Goal: Transaction & Acquisition: Purchase product/service

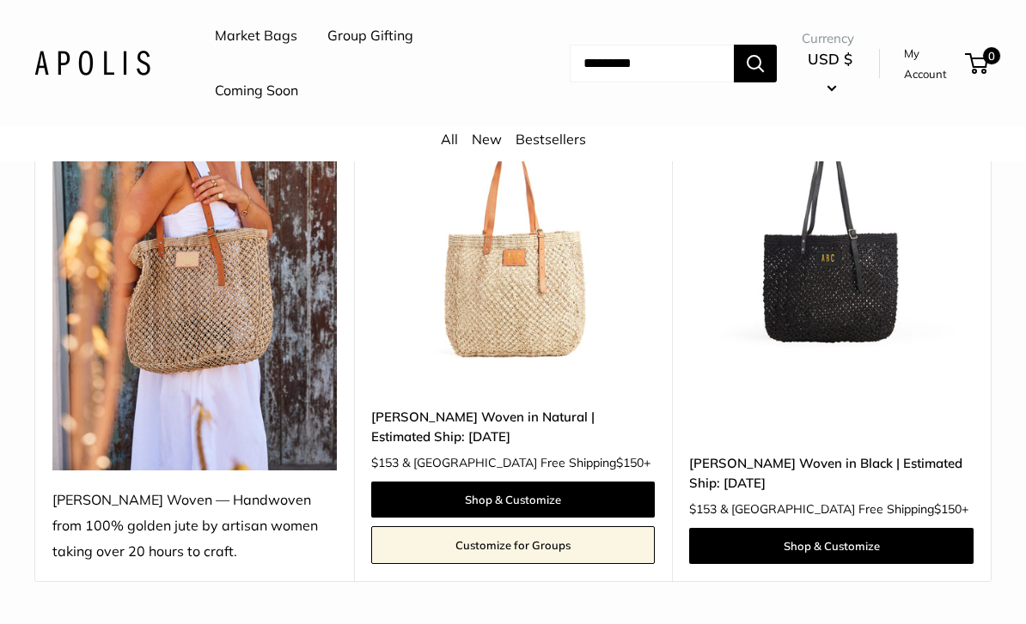
scroll to position [297, 0]
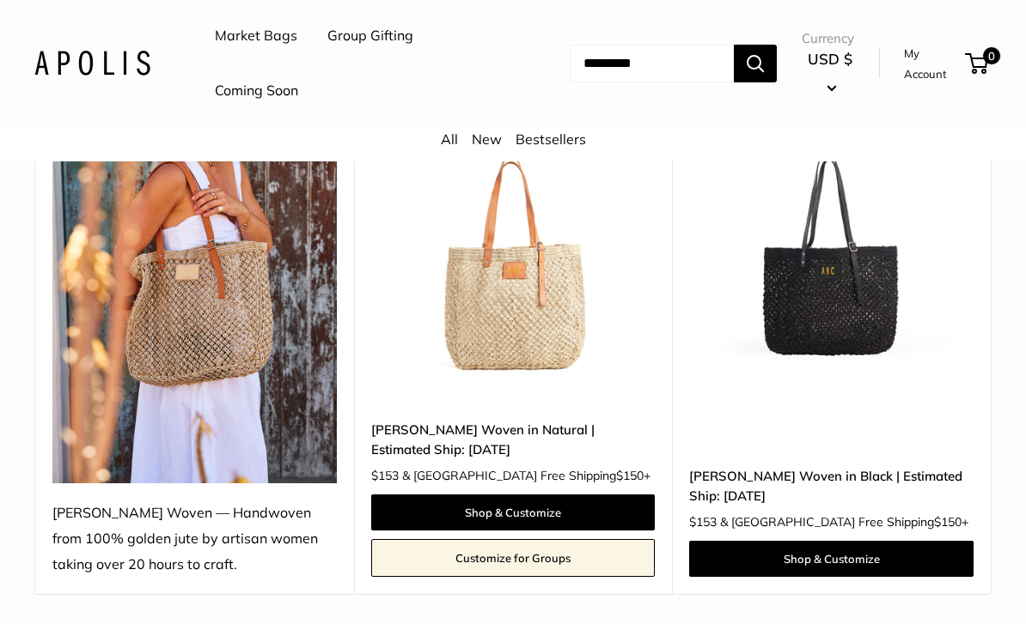
click at [560, 423] on link "[PERSON_NAME] Woven in Natural | Estimated Ship: [DATE]" at bounding box center [513, 440] width 284 height 40
click at [863, 303] on img at bounding box center [831, 247] width 284 height 284
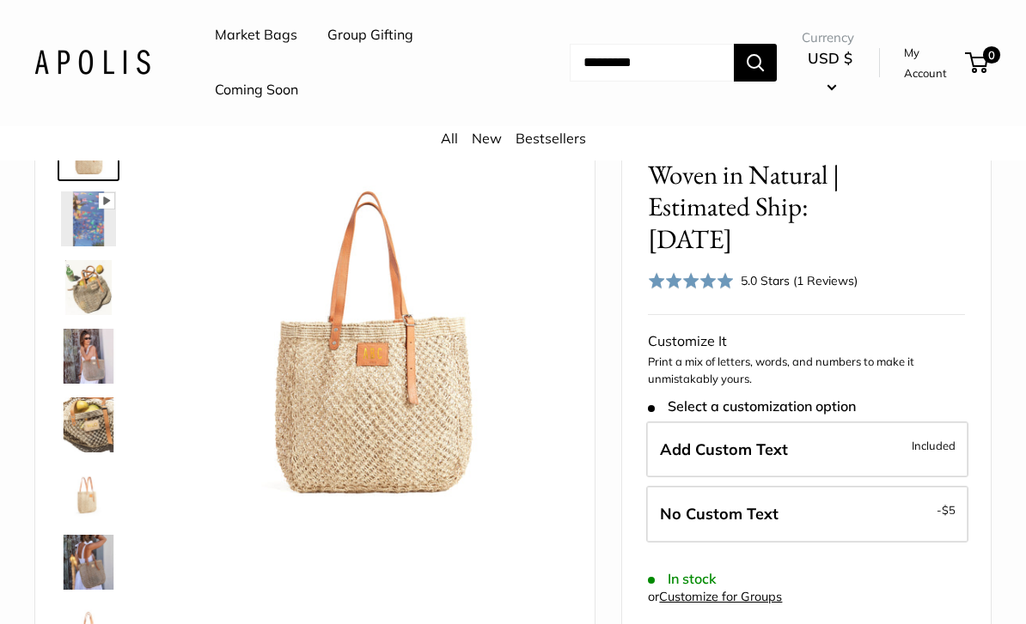
scroll to position [135, 0]
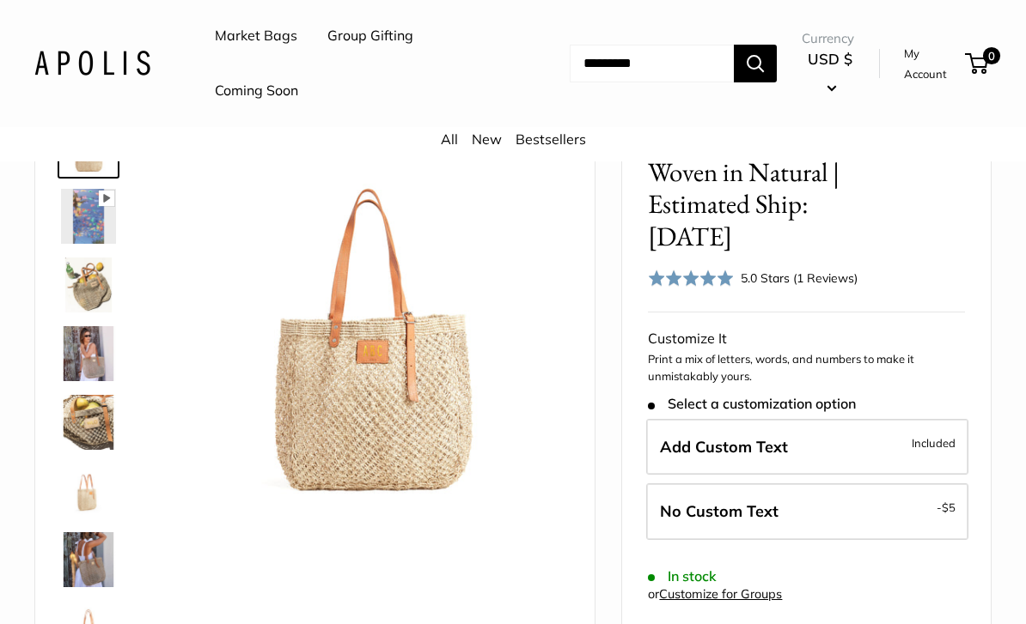
click at [92, 228] on img at bounding box center [88, 216] width 55 height 55
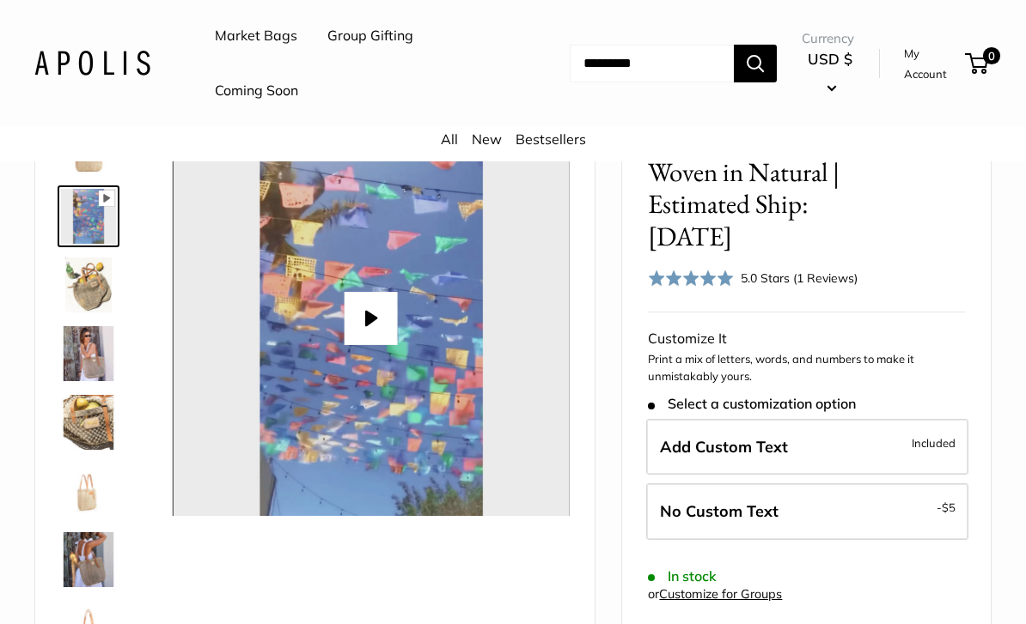
click at [379, 309] on button "Play" at bounding box center [370, 318] width 53 height 53
click at [81, 238] on img at bounding box center [88, 216] width 55 height 55
click at [84, 292] on img at bounding box center [88, 285] width 55 height 55
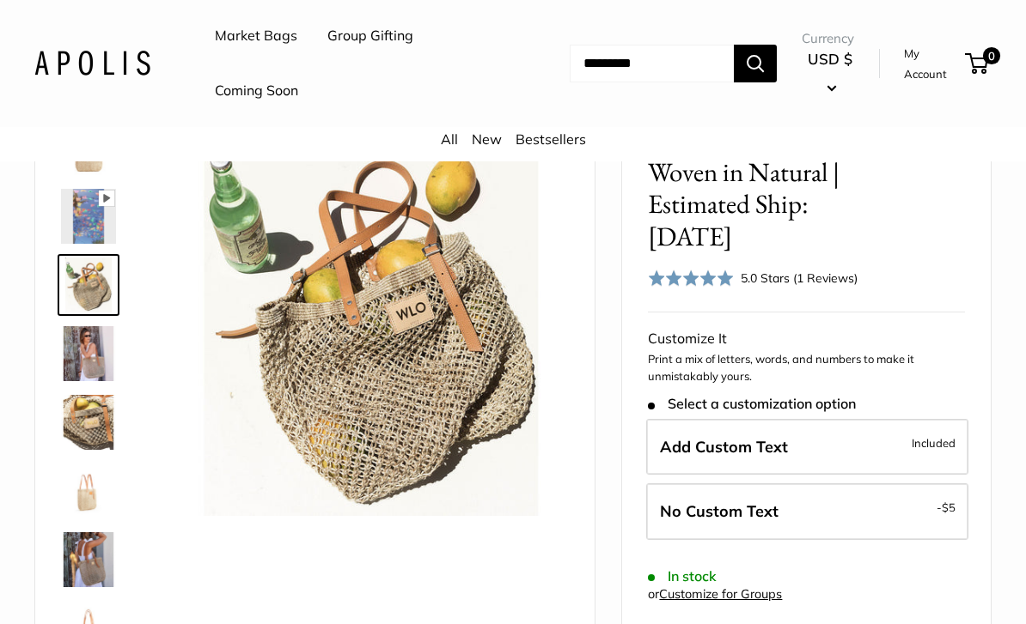
type input "*****"
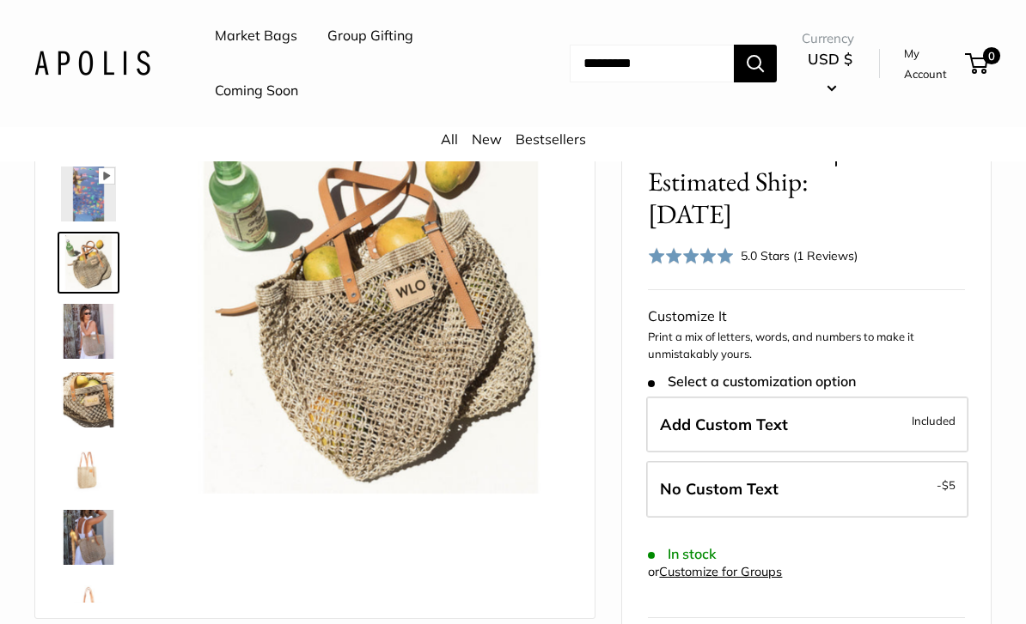
scroll to position [158, 0]
click at [98, 343] on img at bounding box center [88, 330] width 55 height 55
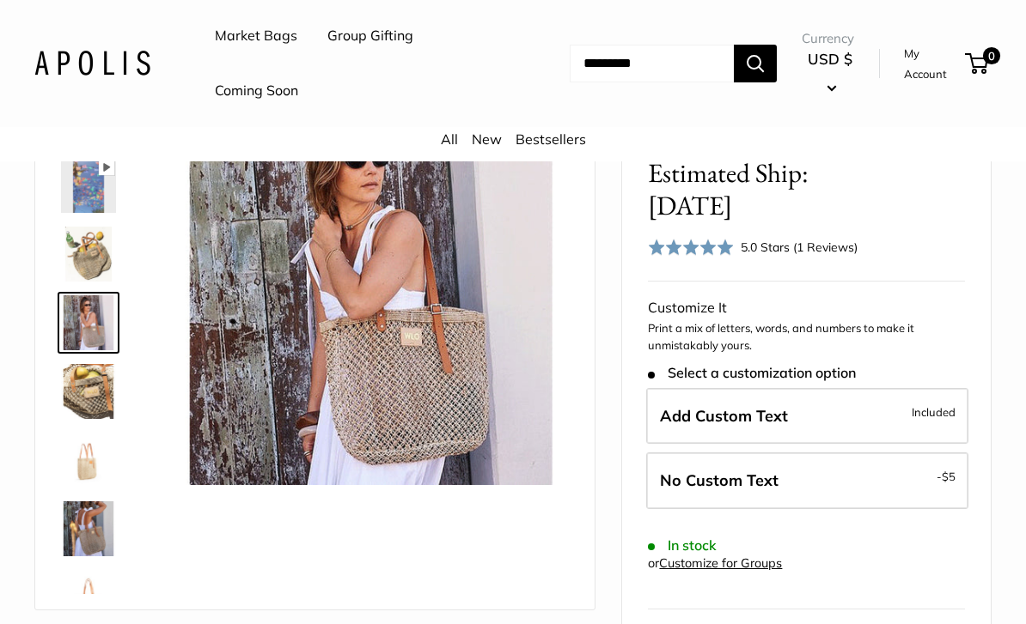
scroll to position [161, 0]
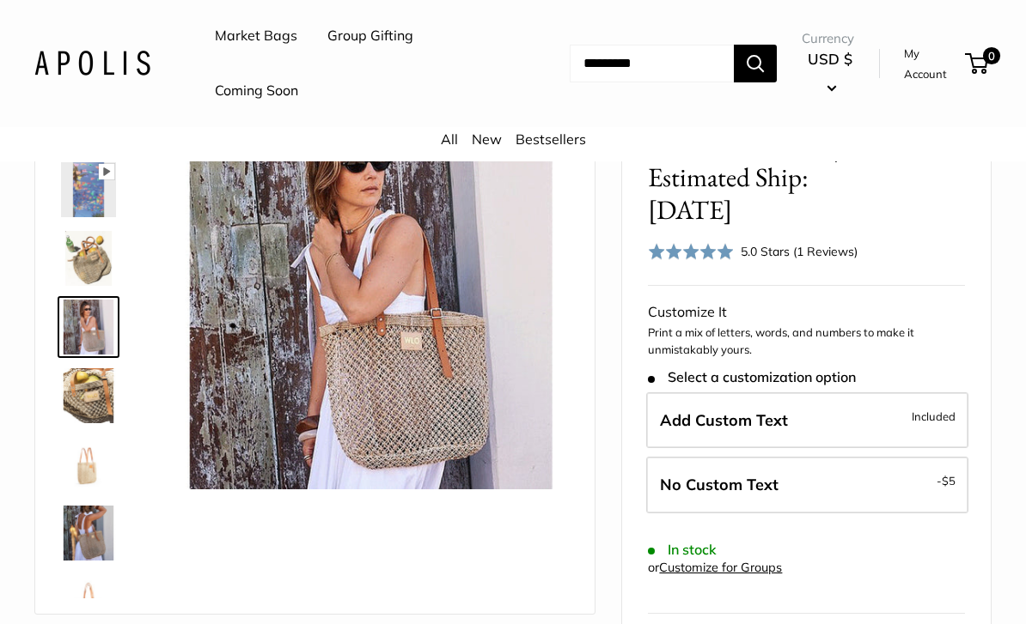
click at [95, 405] on img at bounding box center [88, 395] width 55 height 55
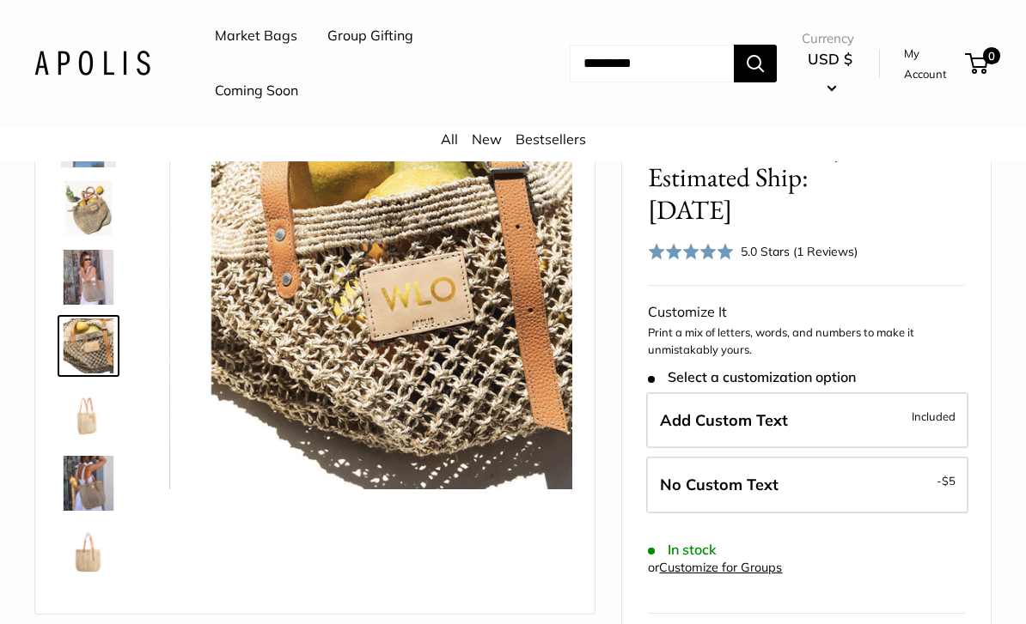
scroll to position [53, 0]
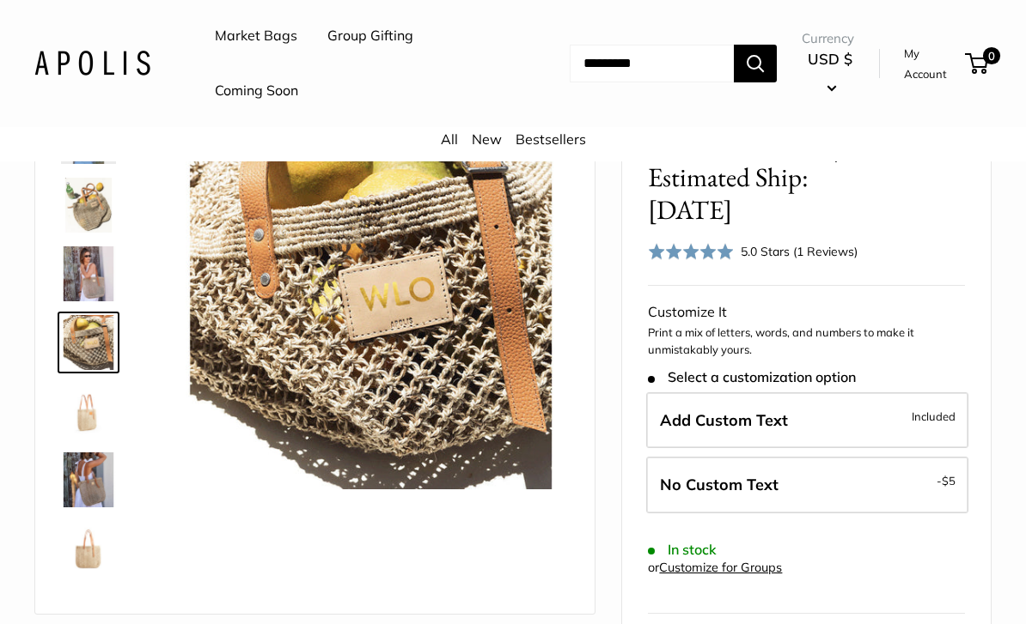
click at [90, 422] on img at bounding box center [88, 411] width 55 height 55
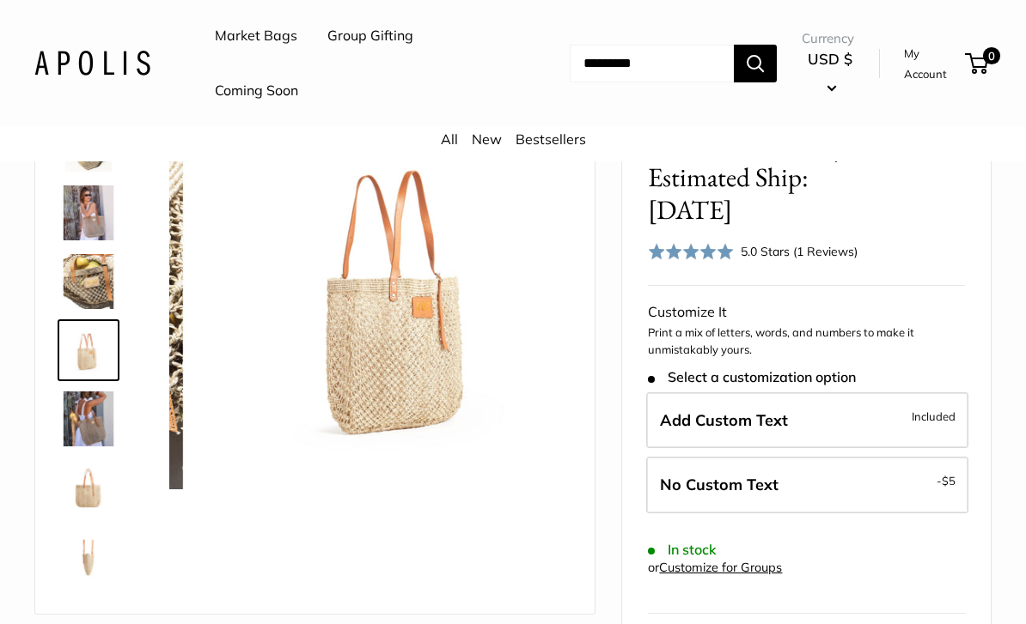
scroll to position [122, 0]
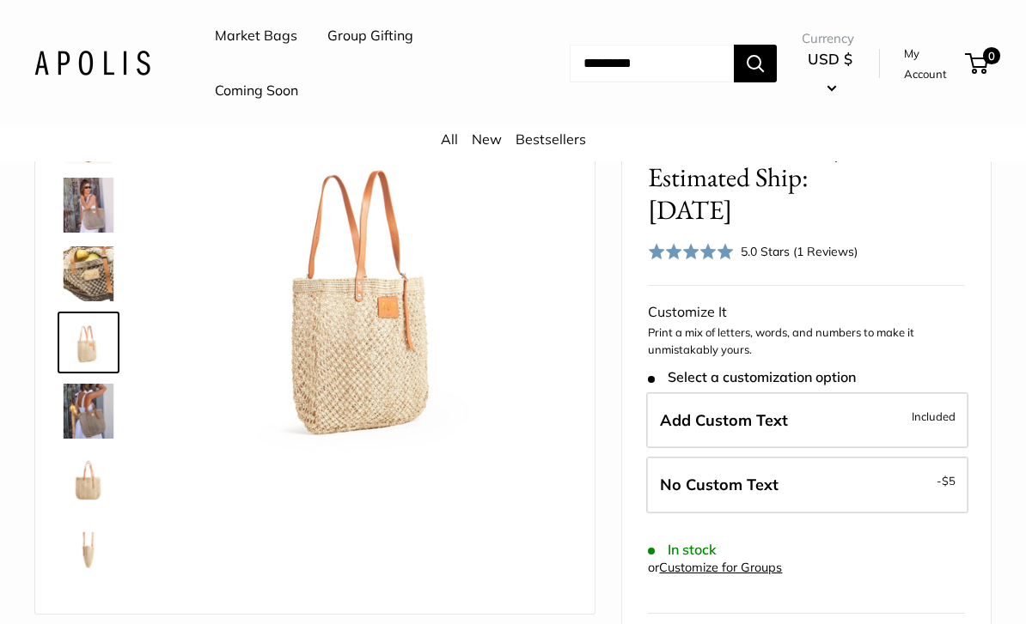
click at [98, 399] on img at bounding box center [88, 411] width 55 height 55
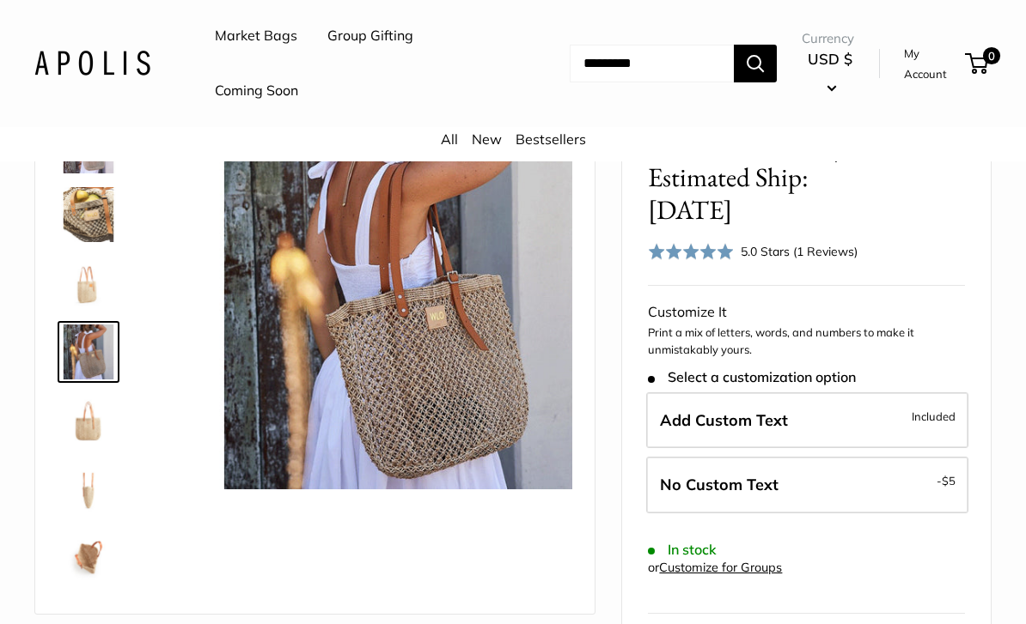
scroll to position [191, 0]
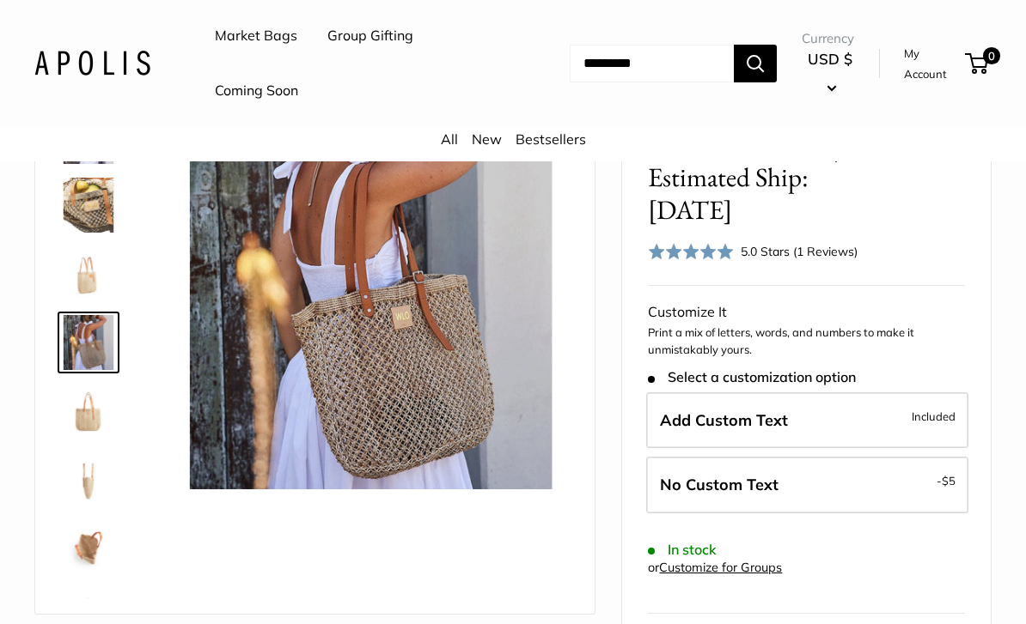
click at [82, 432] on img at bounding box center [88, 411] width 55 height 55
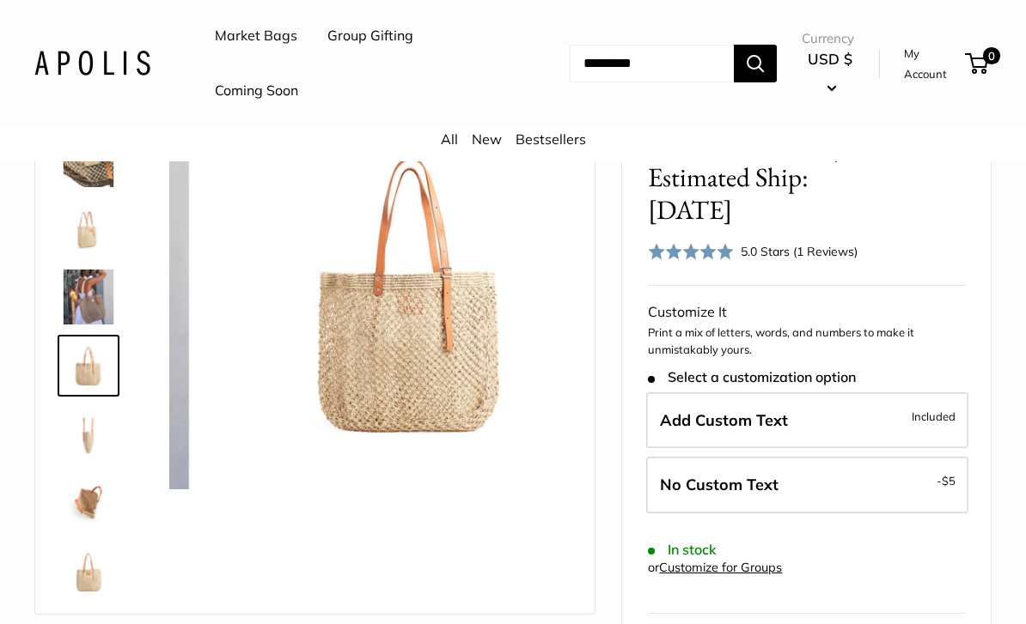
scroll to position [247, 0]
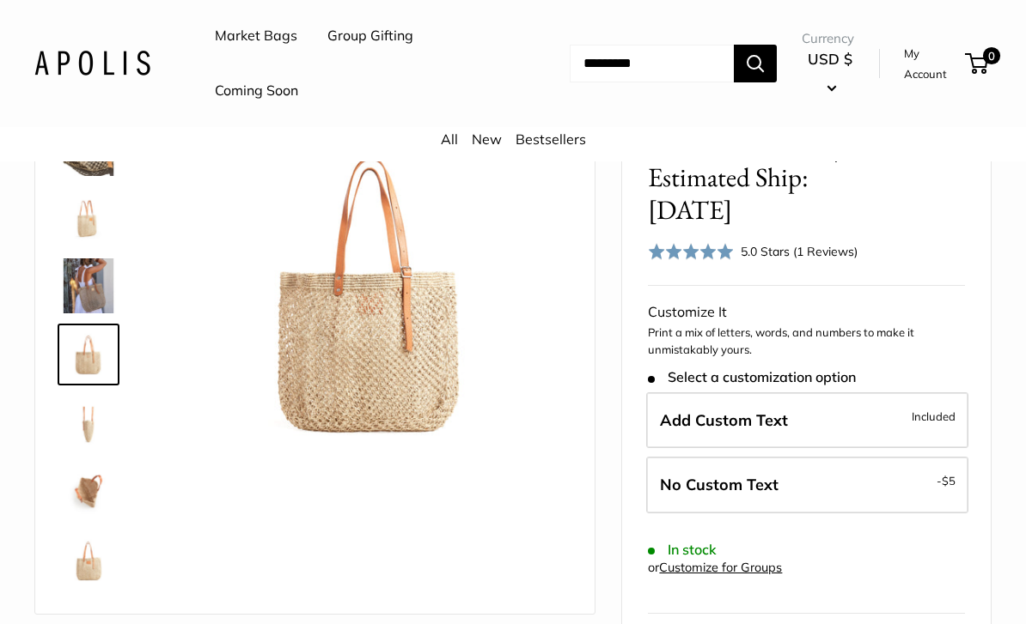
click at [95, 428] on img at bounding box center [88, 423] width 55 height 55
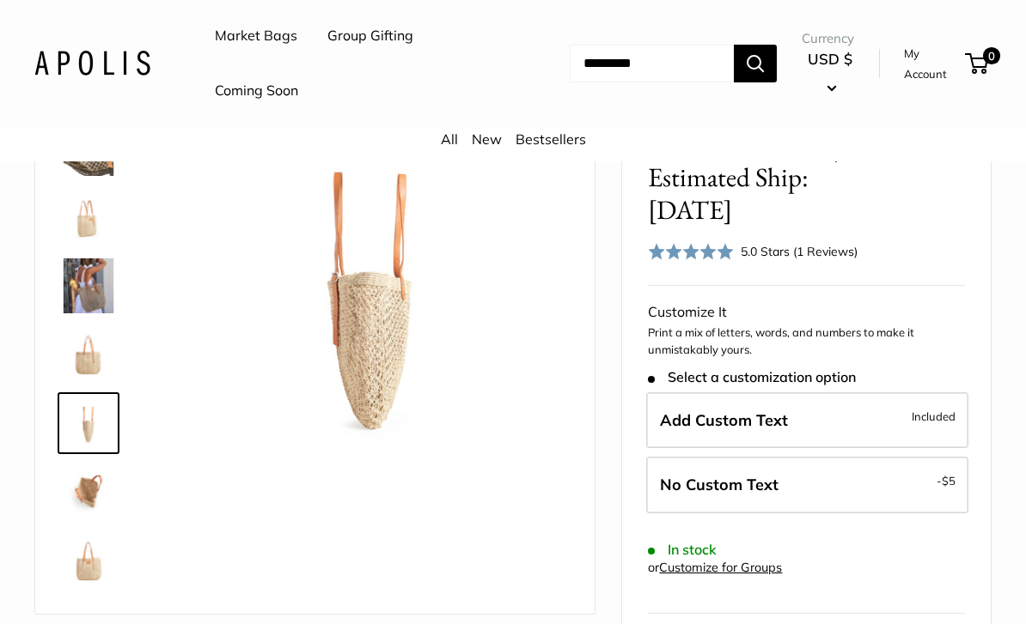
click at [99, 484] on img at bounding box center [88, 492] width 55 height 55
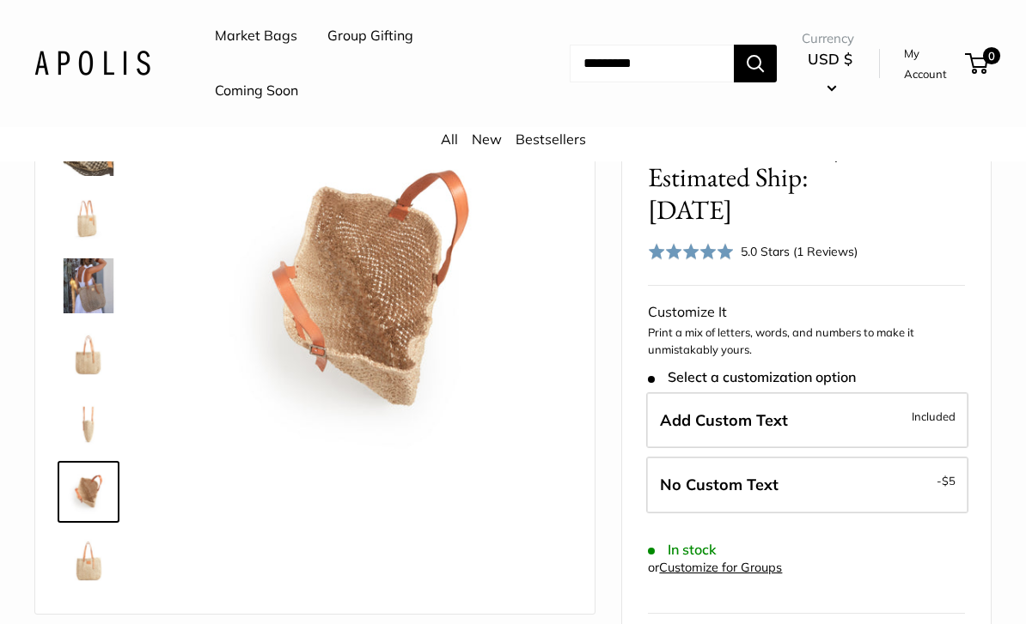
click at [94, 570] on img at bounding box center [88, 560] width 55 height 55
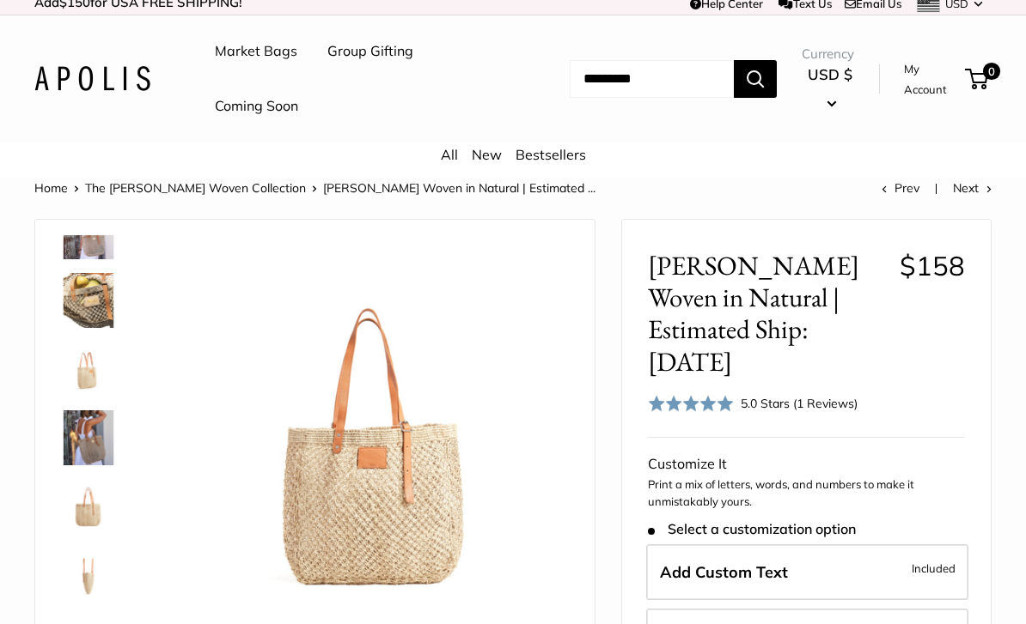
scroll to position [9, 0]
click at [69, 293] on img at bounding box center [88, 301] width 55 height 55
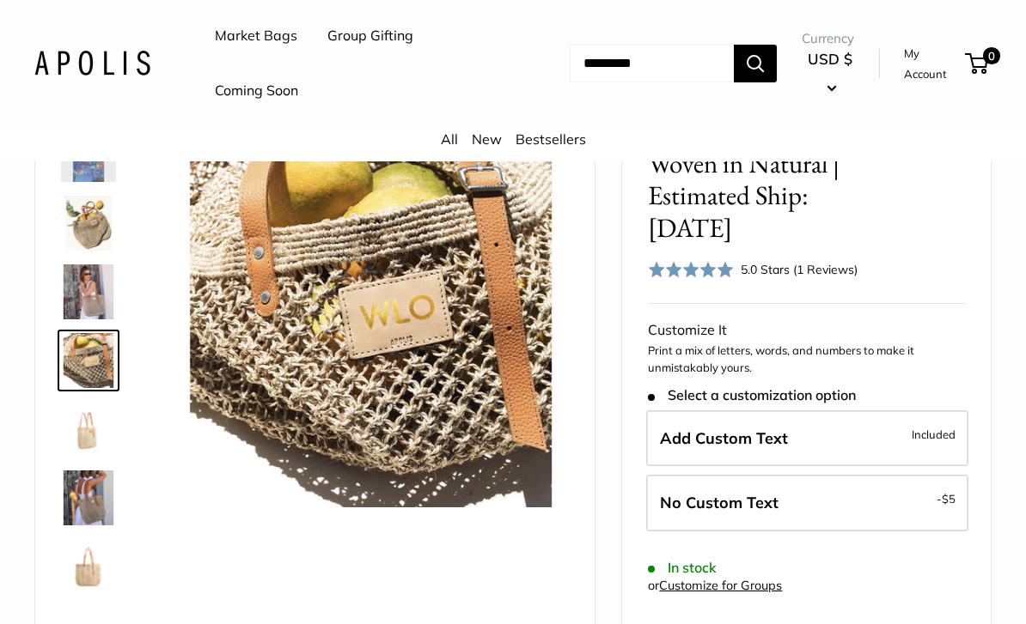
scroll to position [144, 0]
click at [784, 428] on span "Add Custom Text" at bounding box center [724, 438] width 128 height 20
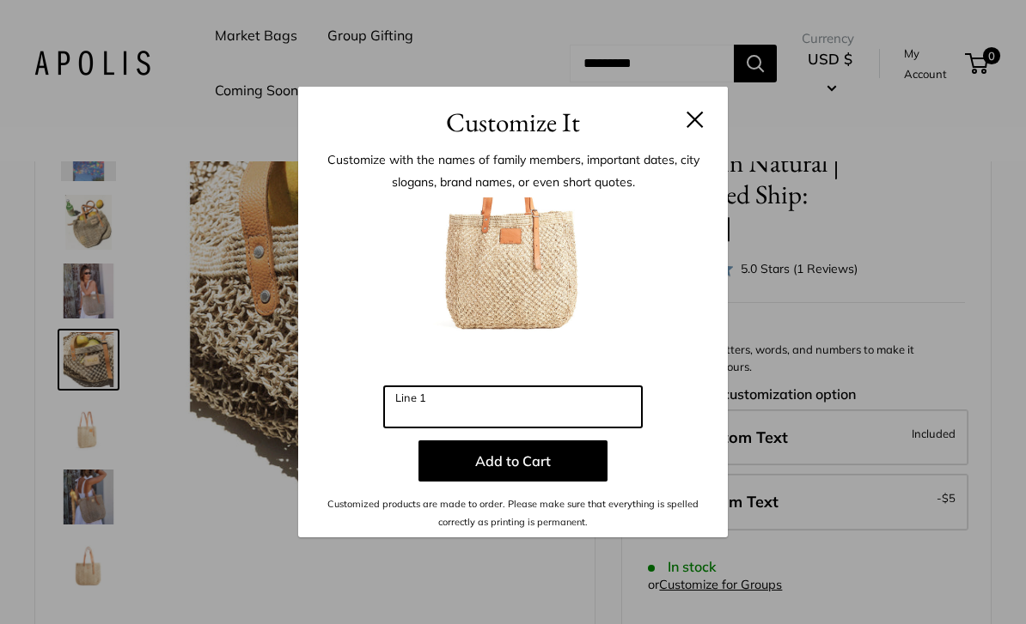
click at [585, 428] on input "Line 1" at bounding box center [513, 407] width 258 height 41
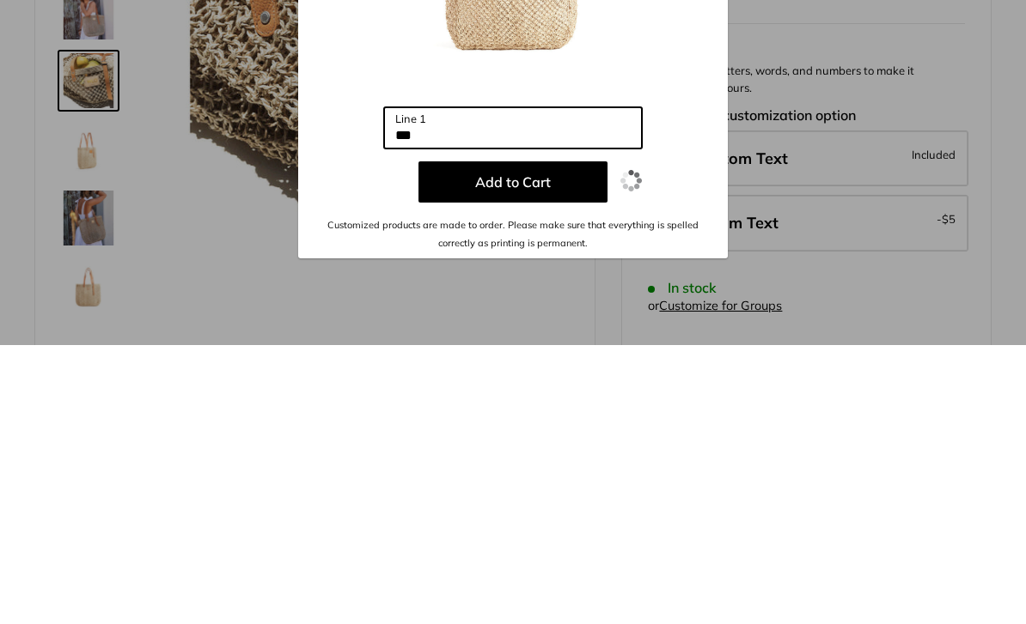
type input "***"
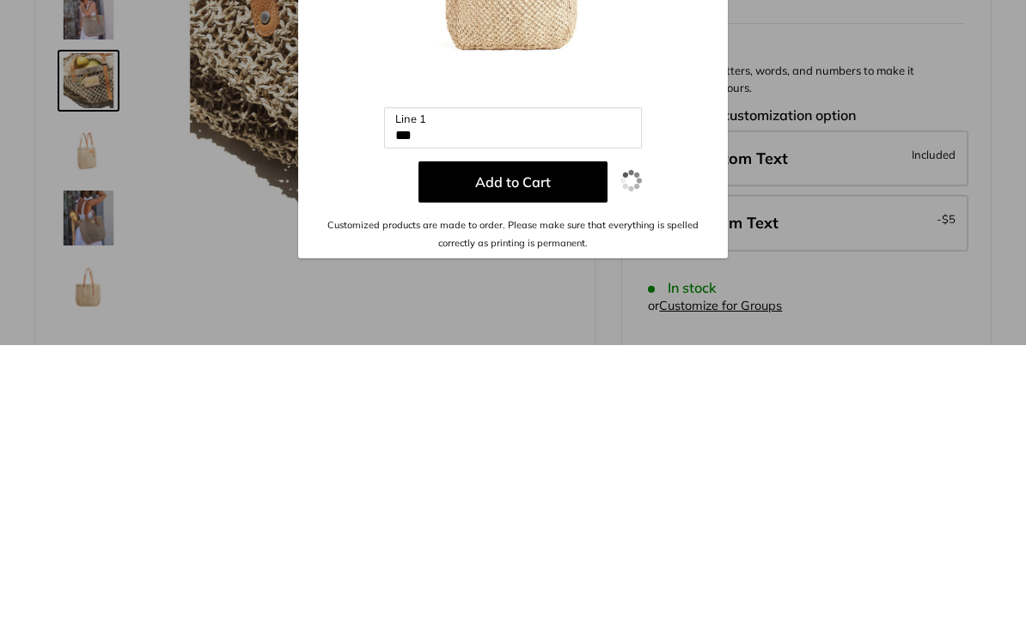
click at [562, 441] on button "Add to Cart" at bounding box center [512, 461] width 189 height 41
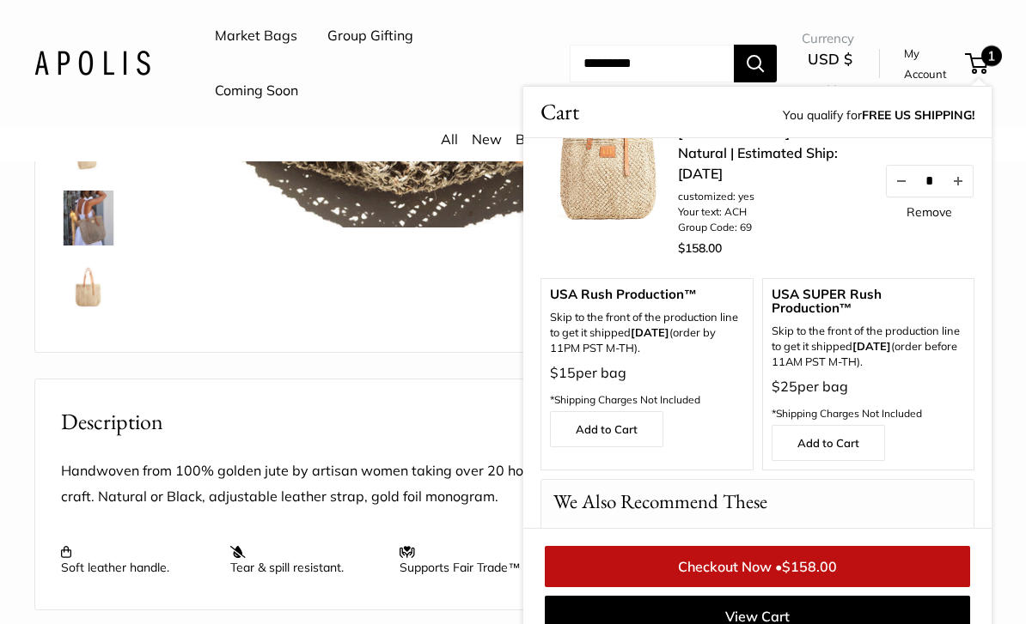
scroll to position [0, 0]
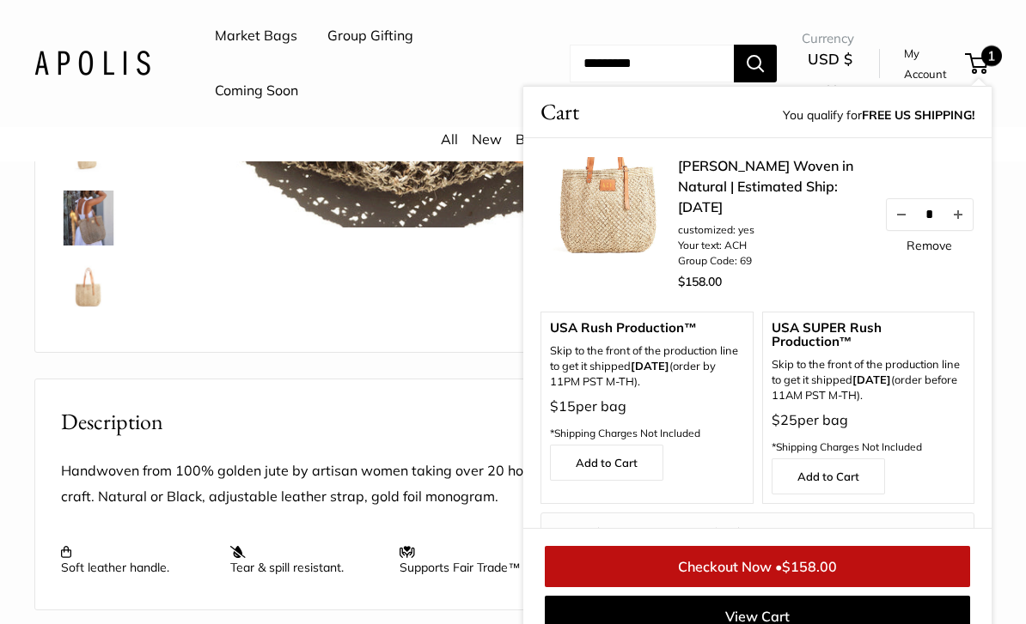
click at [843, 575] on link "Checkout Now • $158.00" at bounding box center [757, 566] width 425 height 41
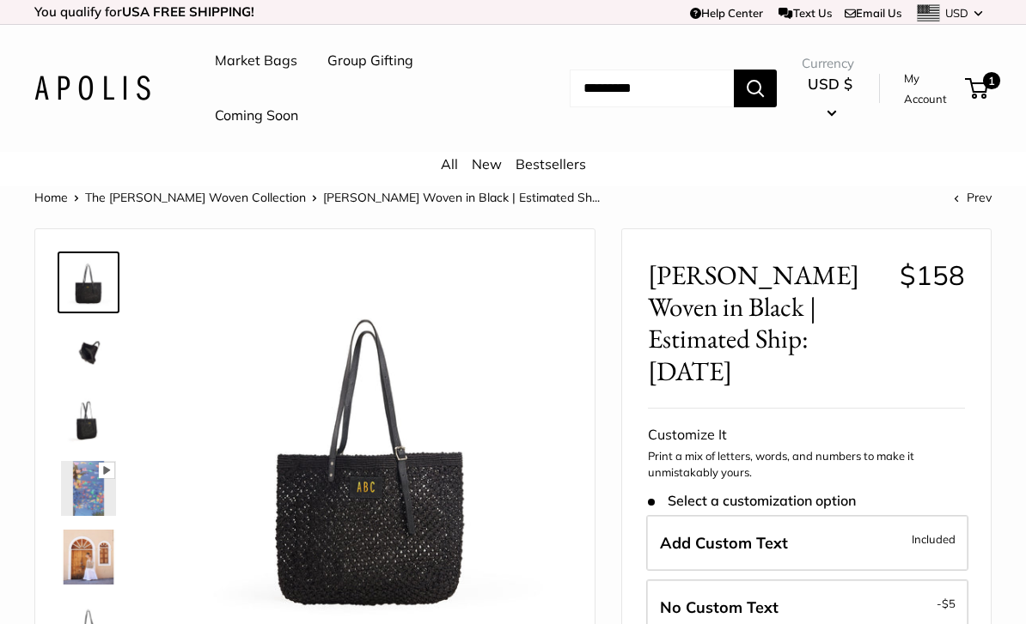
click at [86, 345] on img at bounding box center [88, 351] width 55 height 55
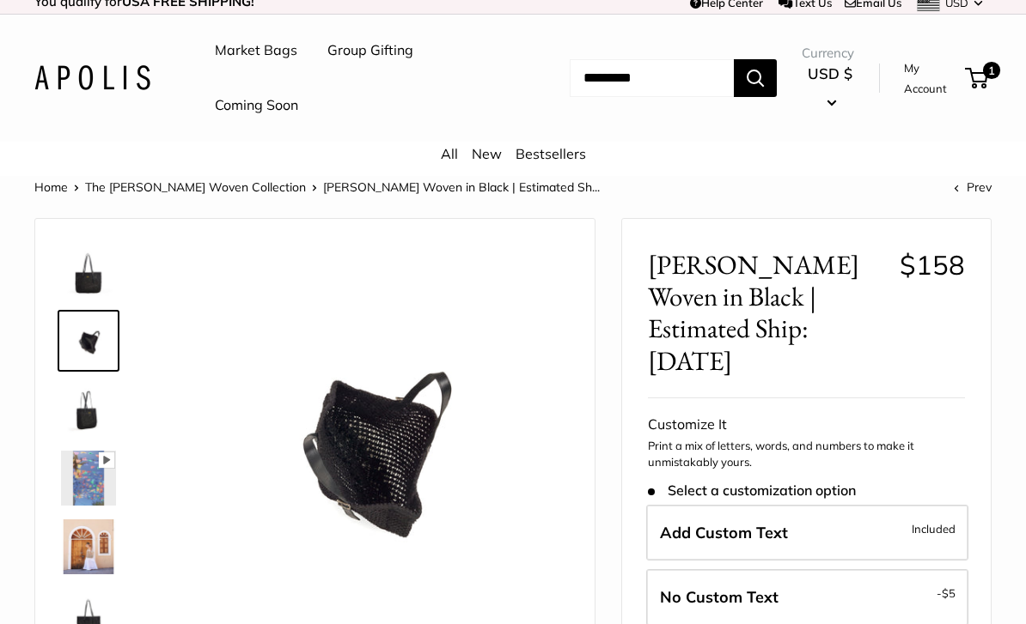
scroll to position [13, 0]
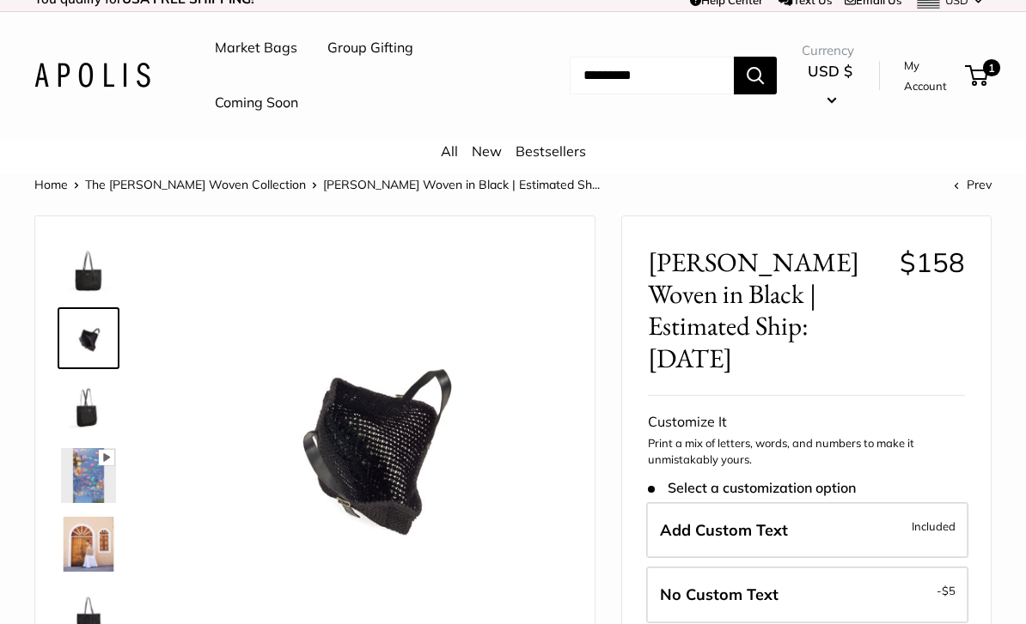
click at [80, 407] on img at bounding box center [88, 407] width 55 height 55
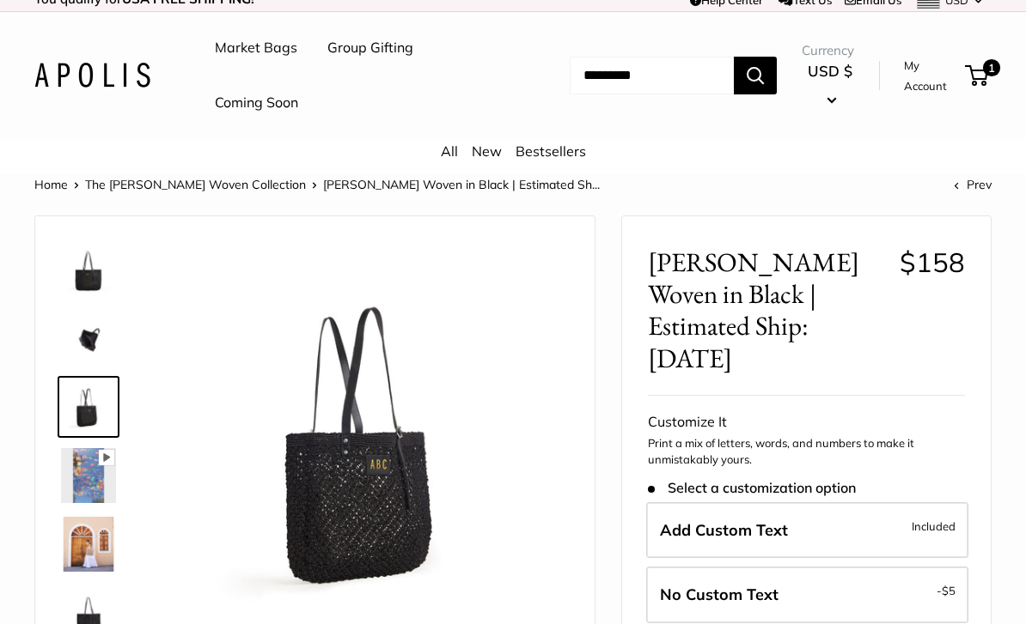
click at [82, 483] on img at bounding box center [88, 475] width 55 height 55
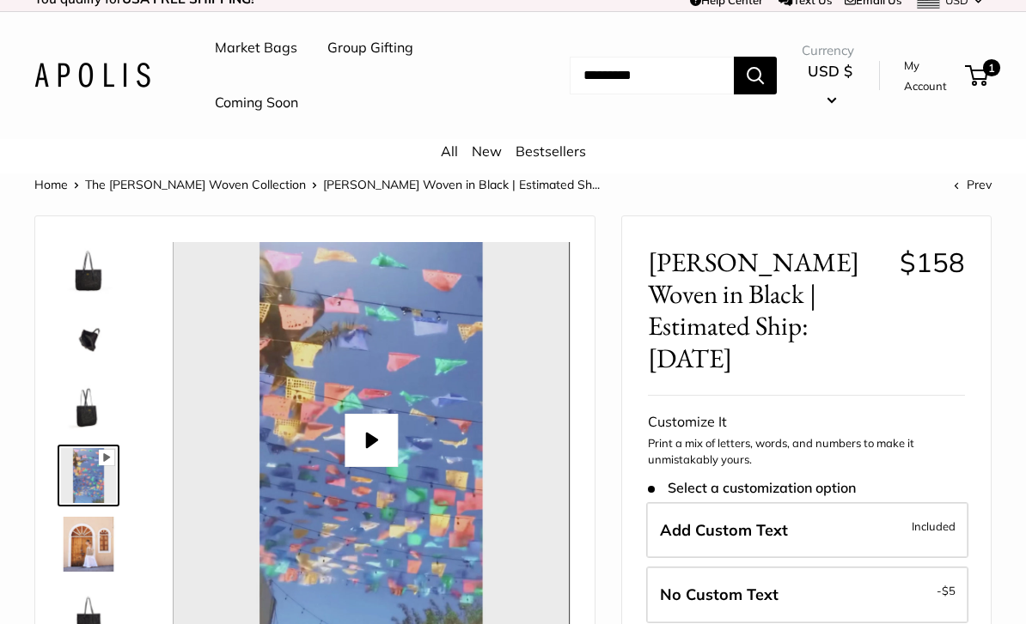
click at [376, 439] on button "Play" at bounding box center [370, 440] width 53 height 53
type input "*"
click at [106, 530] on img at bounding box center [88, 544] width 55 height 55
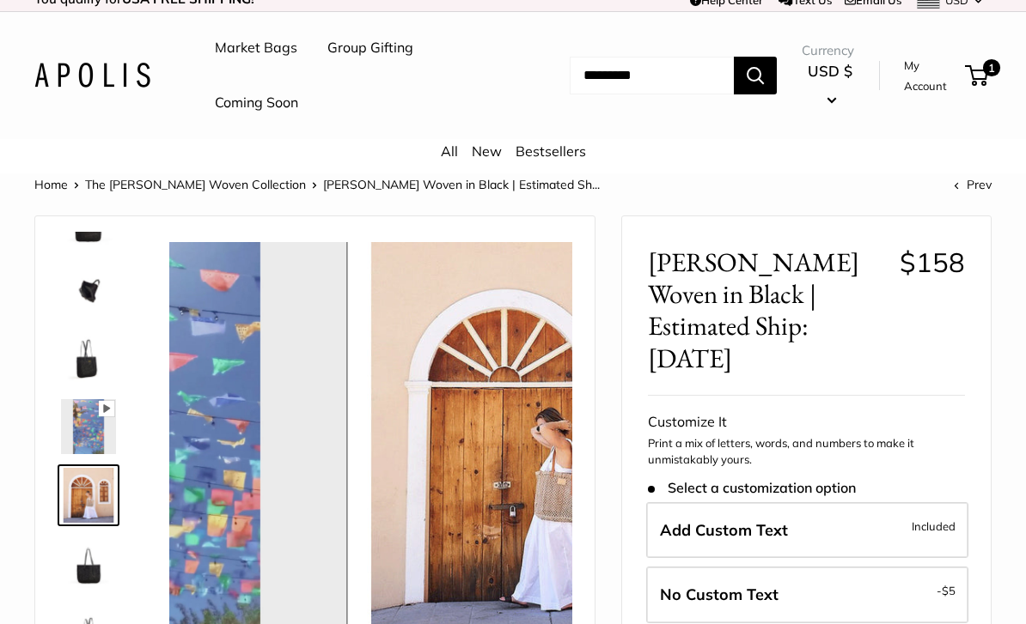
scroll to position [53, 0]
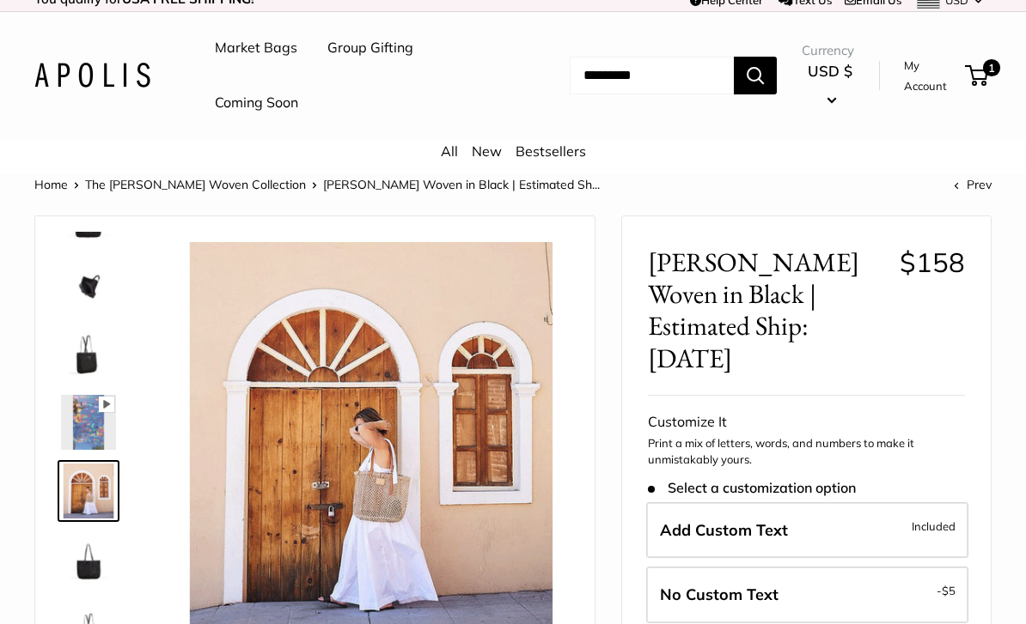
click at [88, 557] on img at bounding box center [88, 560] width 55 height 55
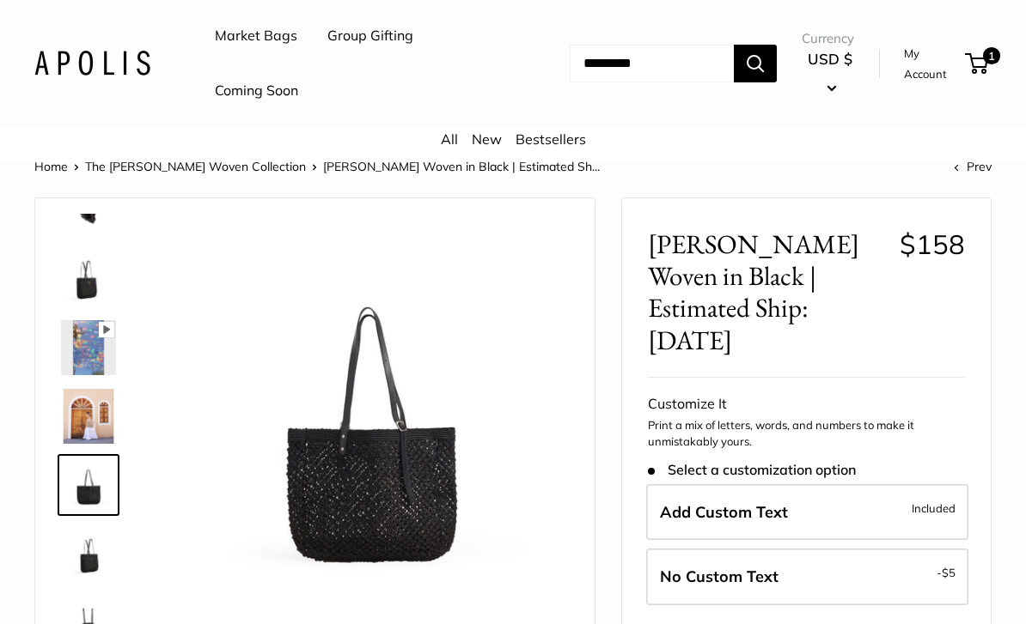
scroll to position [81, 0]
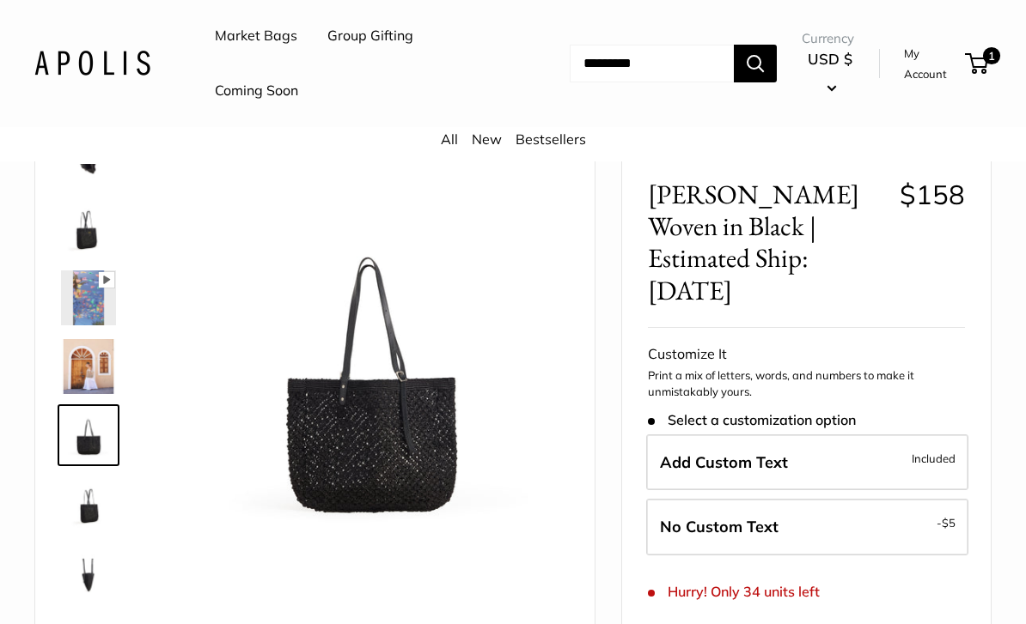
click at [104, 505] on img at bounding box center [88, 504] width 55 height 55
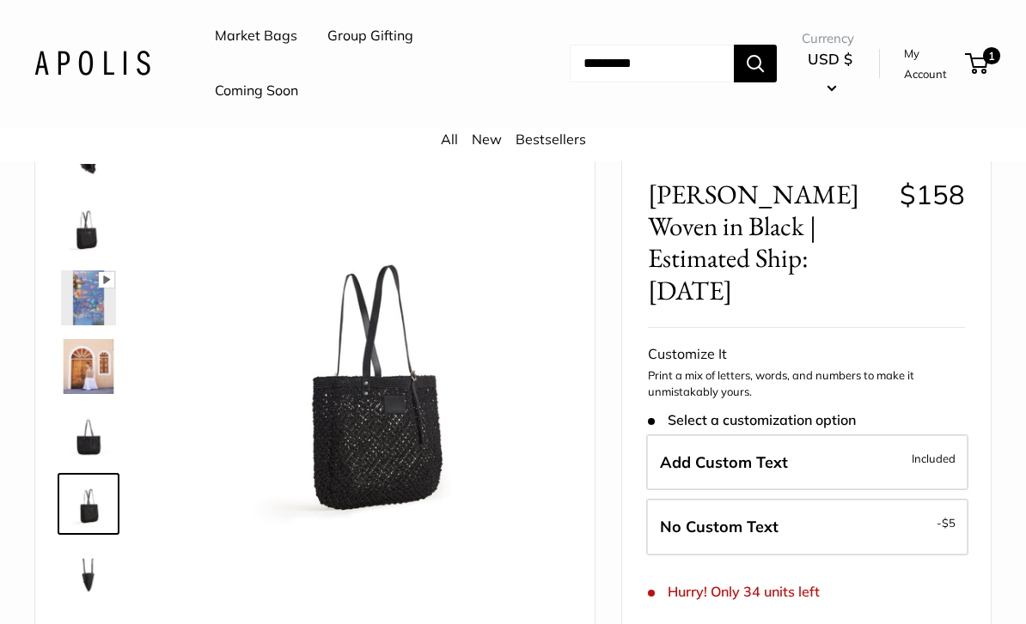
click at [115, 557] on img at bounding box center [88, 572] width 55 height 55
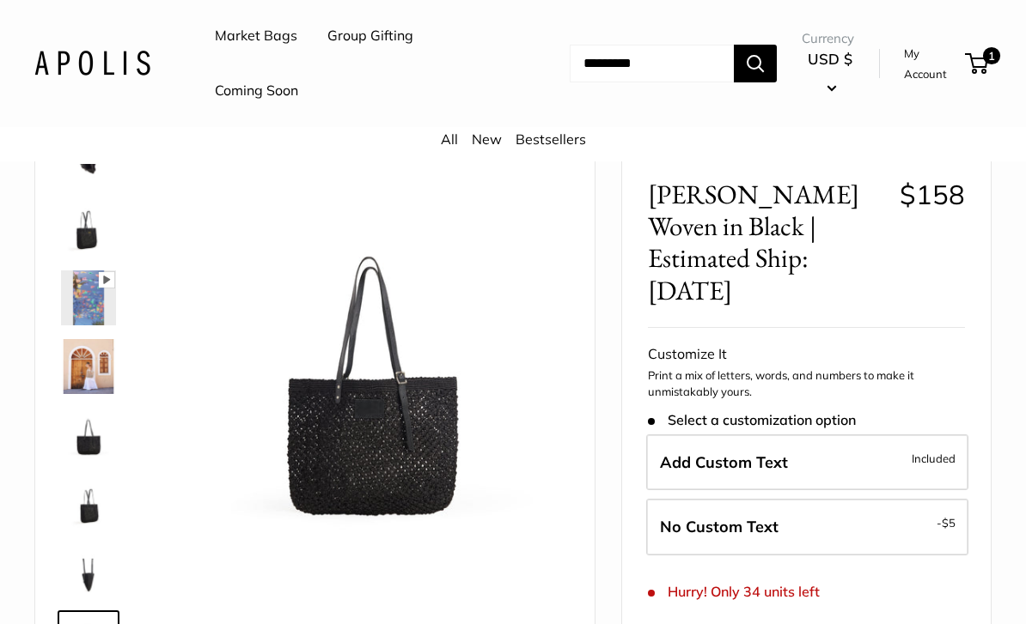
click at [90, 233] on img at bounding box center [88, 229] width 55 height 55
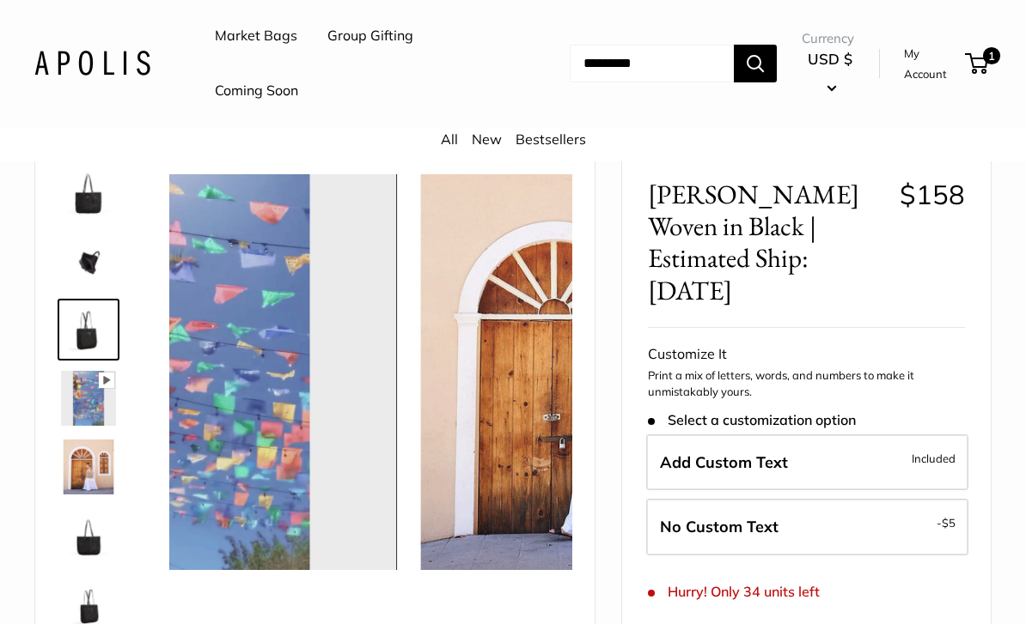
scroll to position [0, 0]
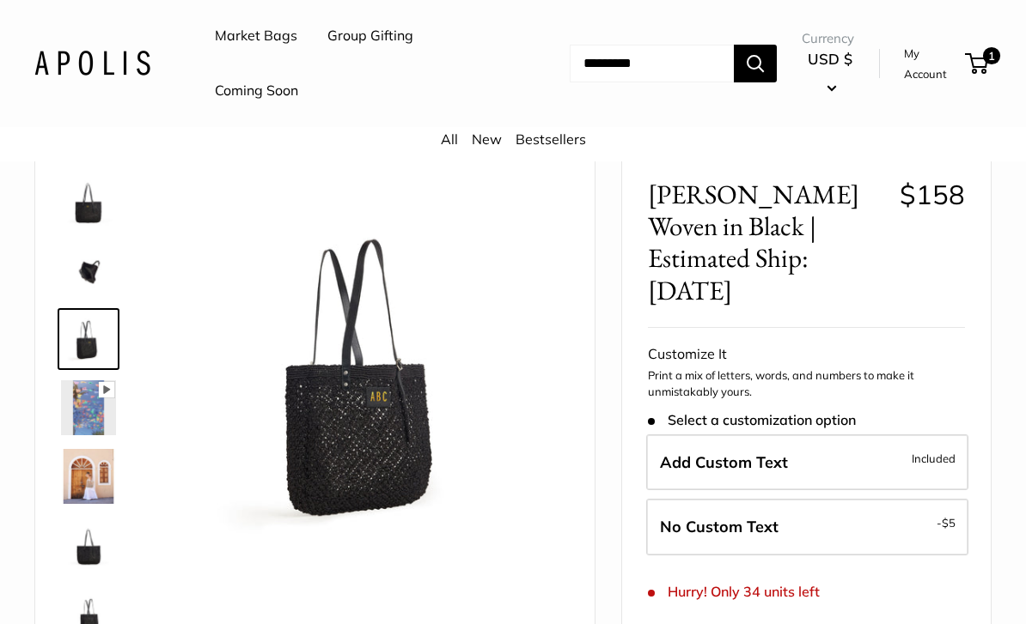
click at [88, 261] on img at bounding box center [88, 270] width 55 height 55
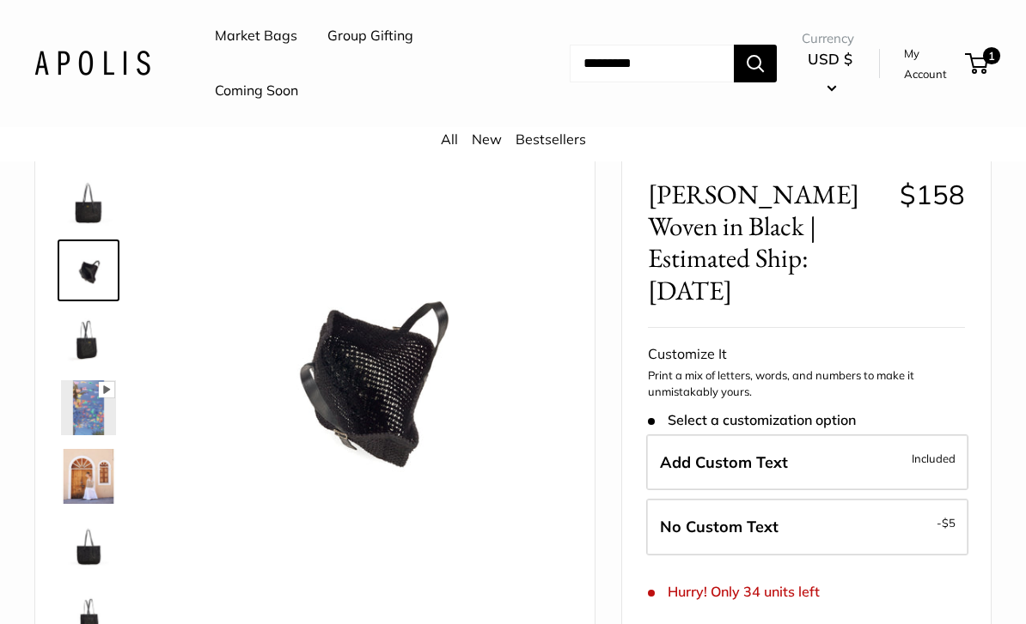
click at [107, 200] on img at bounding box center [88, 201] width 55 height 55
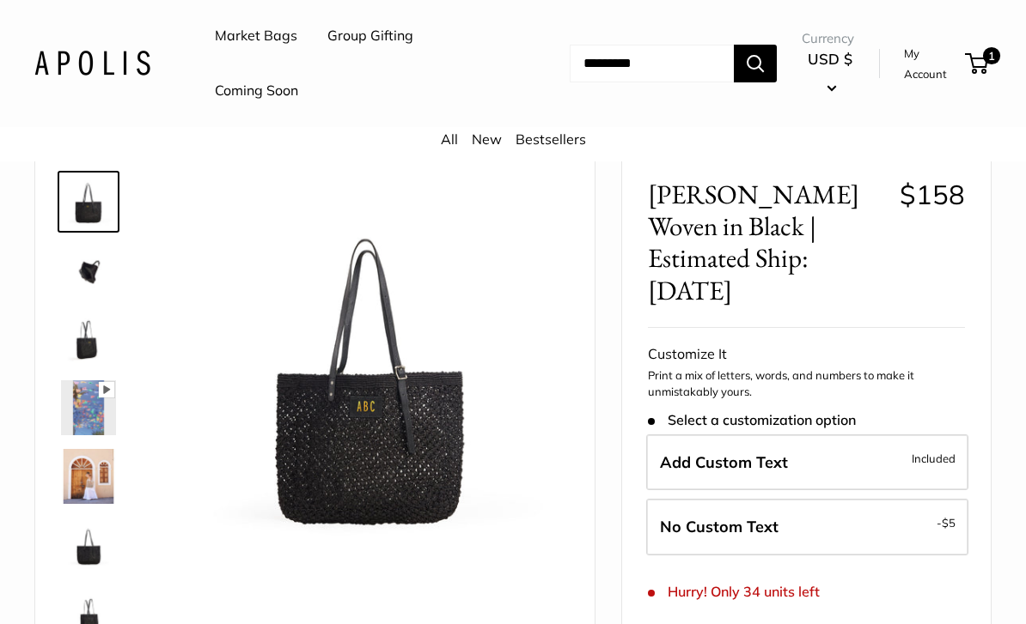
click at [814, 435] on label "Add Custom Text Included" at bounding box center [807, 463] width 322 height 57
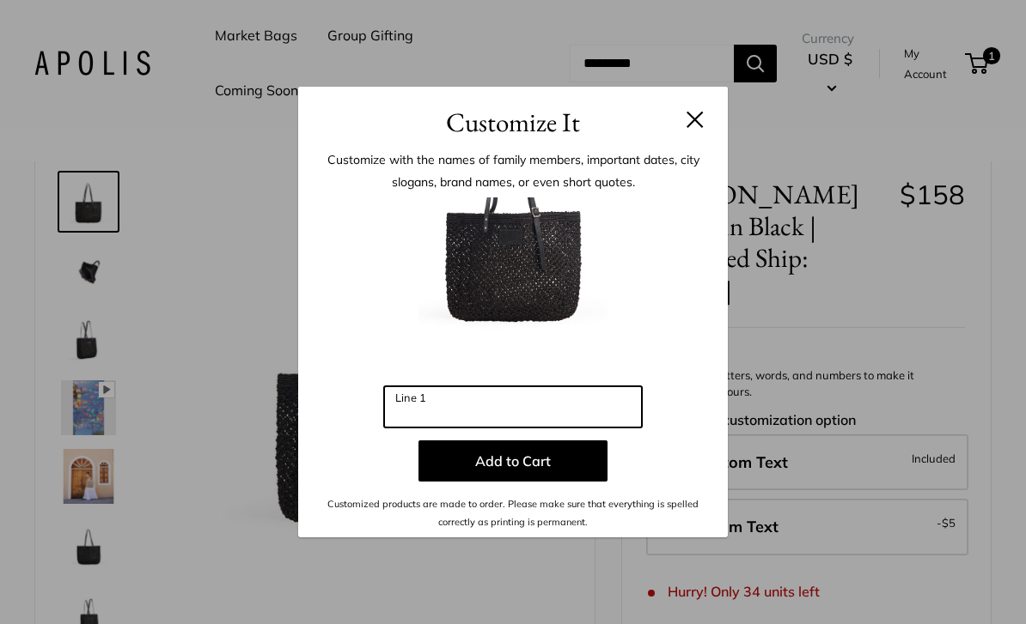
click at [573, 428] on input "Line 1" at bounding box center [513, 407] width 258 height 41
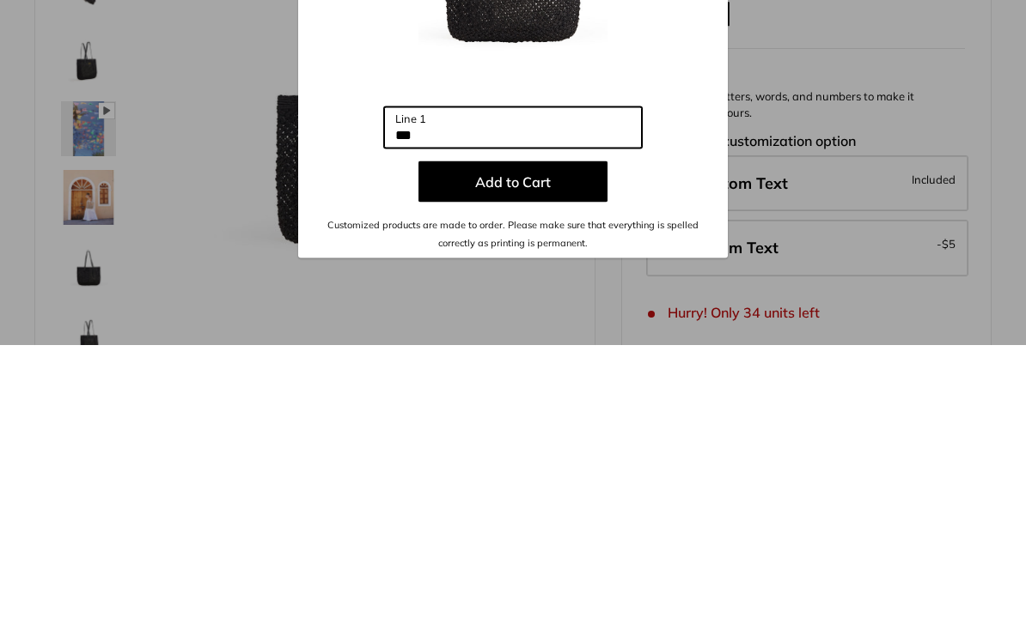
type input "***"
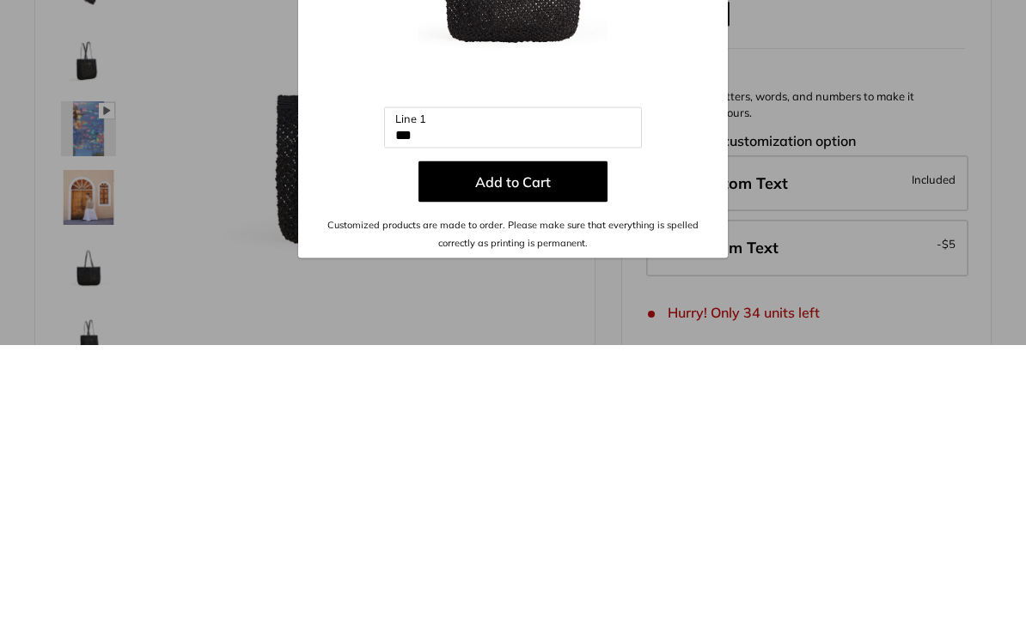
click at [575, 441] on button "Add to Cart" at bounding box center [512, 461] width 189 height 41
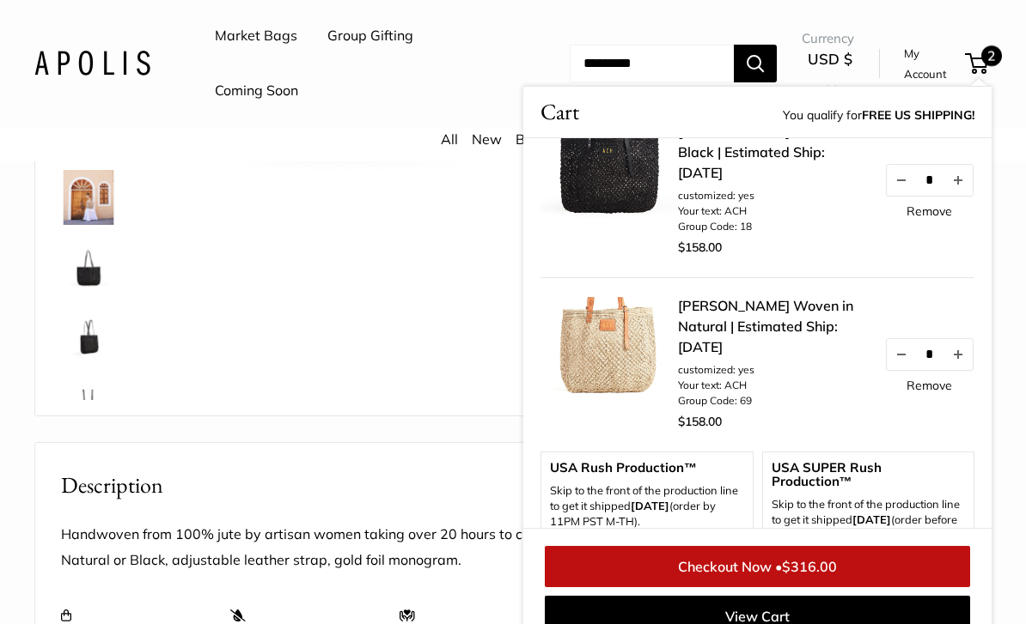
scroll to position [35, 0]
click at [820, 332] on link "[PERSON_NAME] Woven in Natural | Estimated Ship: [DATE]" at bounding box center [772, 326] width 189 height 62
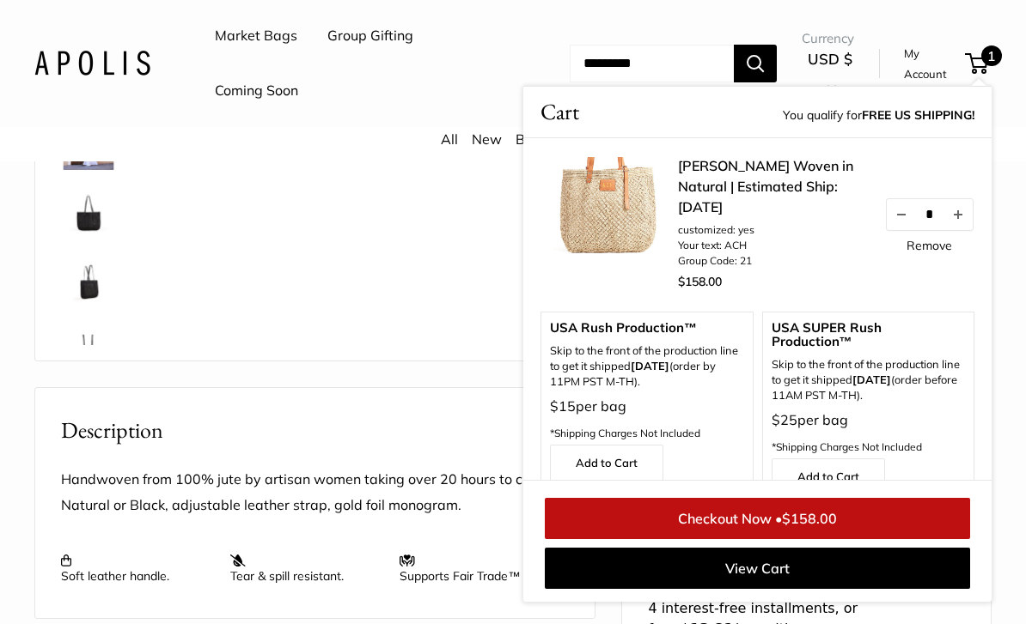
click at [407, 301] on div "Pause Play % buffered 00:00 Unmute Mute Exit fullscreen Enter fullscreen Play R…" at bounding box center [315, 88] width 516 height 512
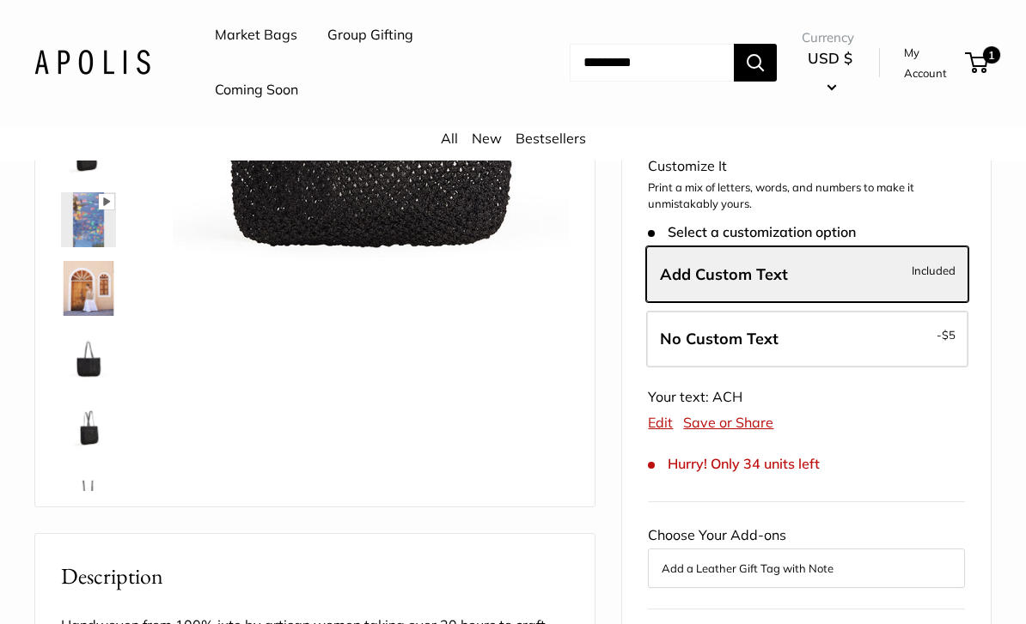
click at [862, 312] on label "No Custom Text - $5" at bounding box center [807, 340] width 322 height 57
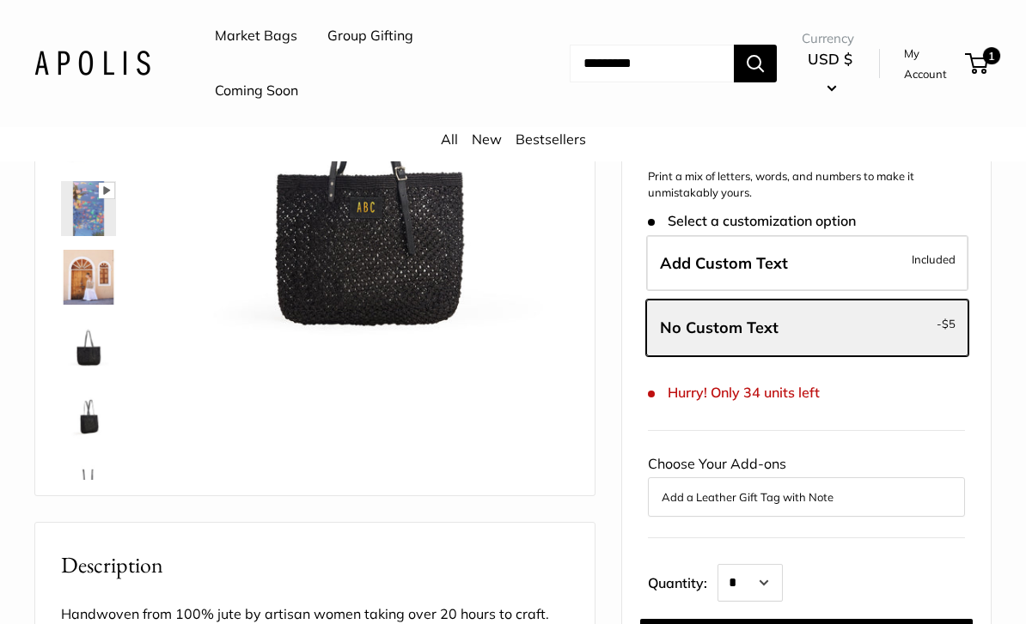
scroll to position [289, 0]
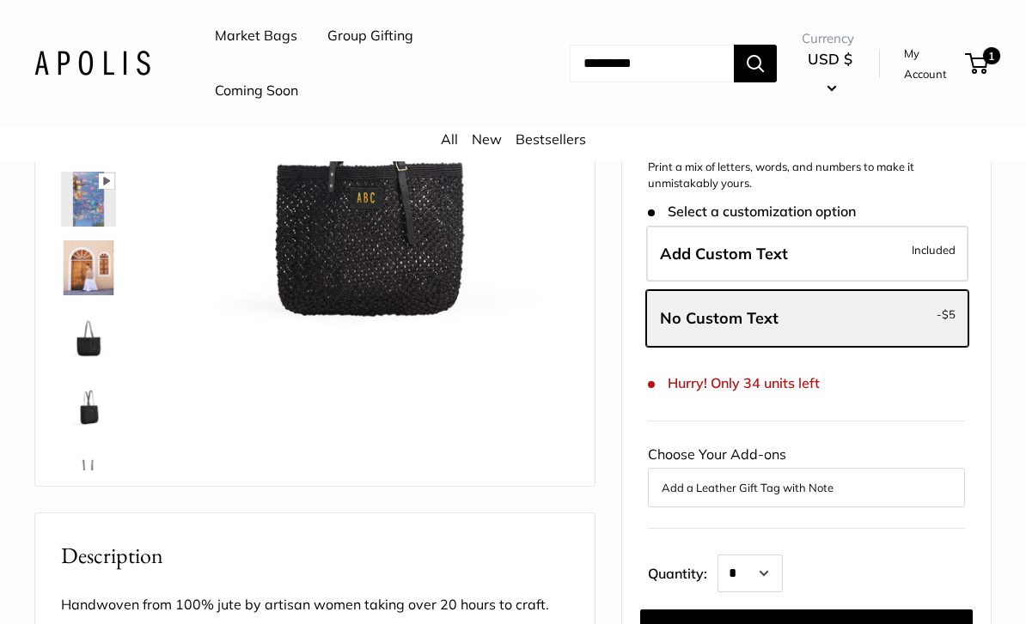
click at [841, 610] on button "Add to cart" at bounding box center [806, 630] width 332 height 41
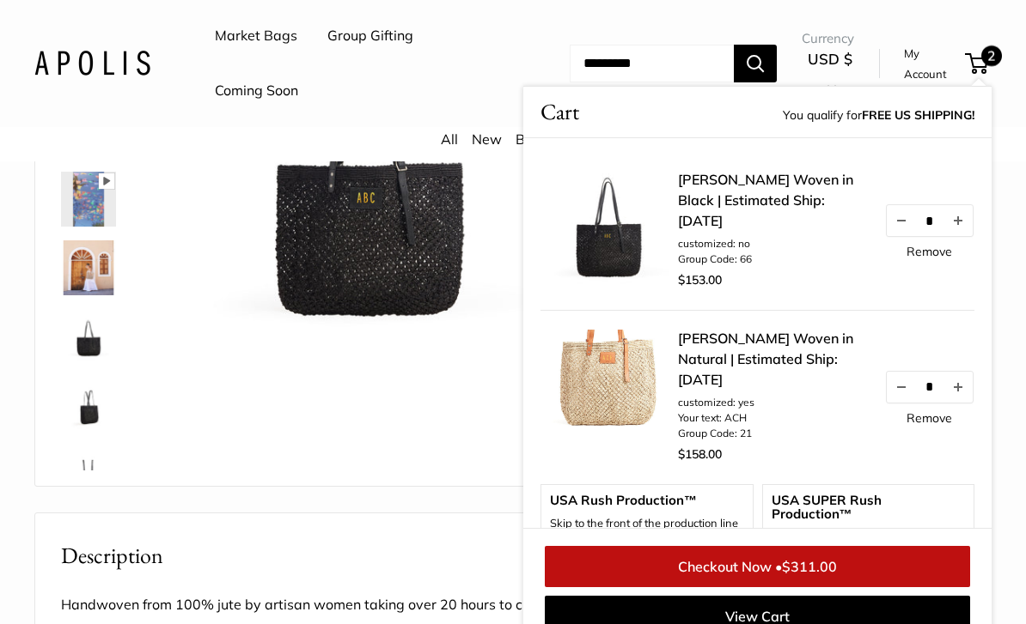
click at [855, 581] on link "Checkout Now • $311.00" at bounding box center [757, 566] width 425 height 41
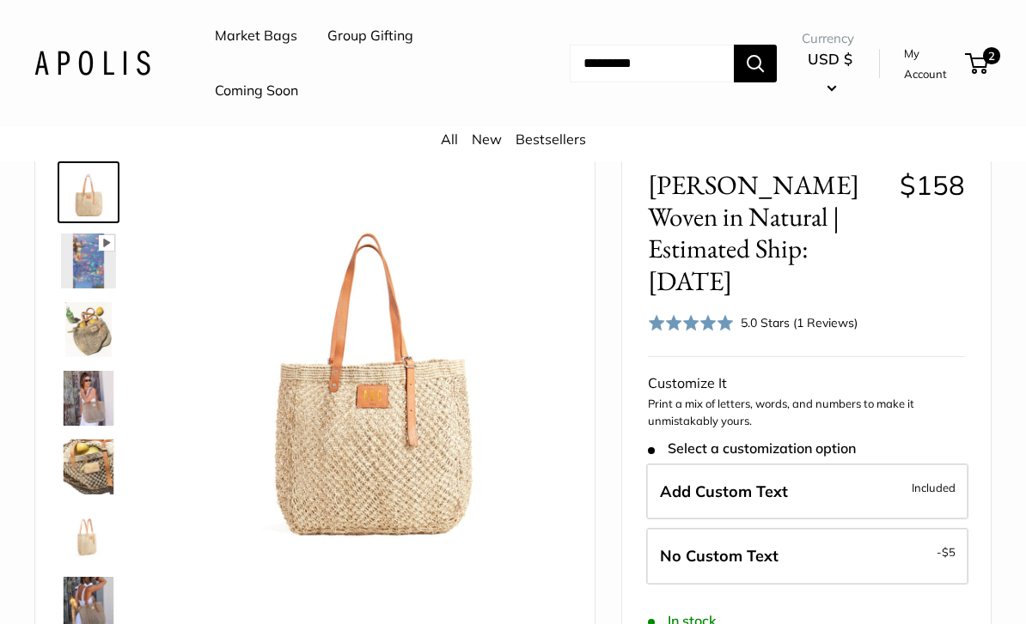
scroll to position [91, 0]
click at [789, 527] on label "No Custom Text - $5" at bounding box center [807, 555] width 322 height 57
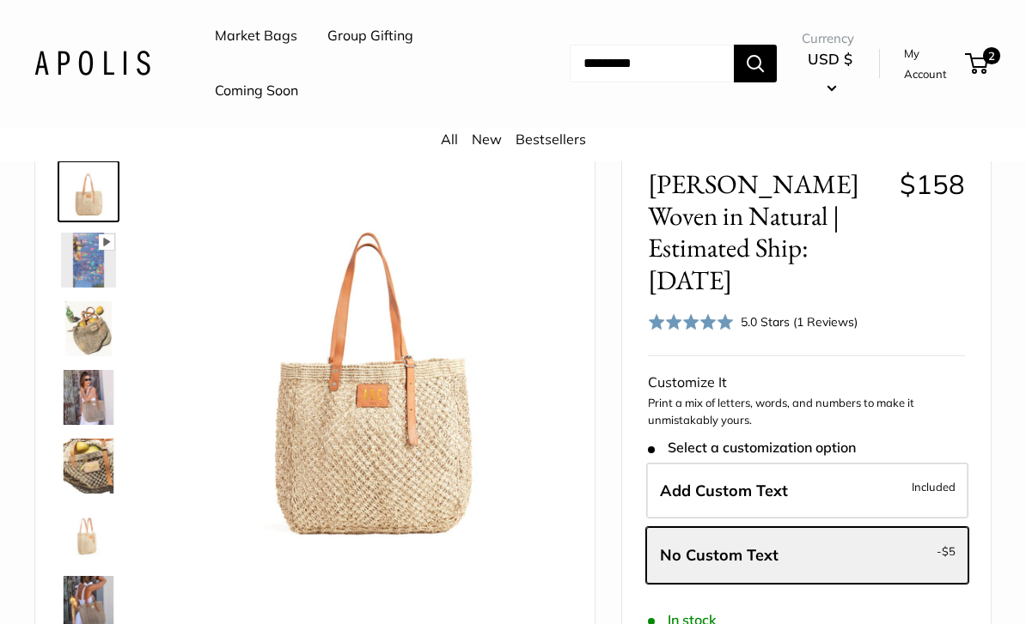
click at [82, 331] on img at bounding box center [88, 328] width 55 height 55
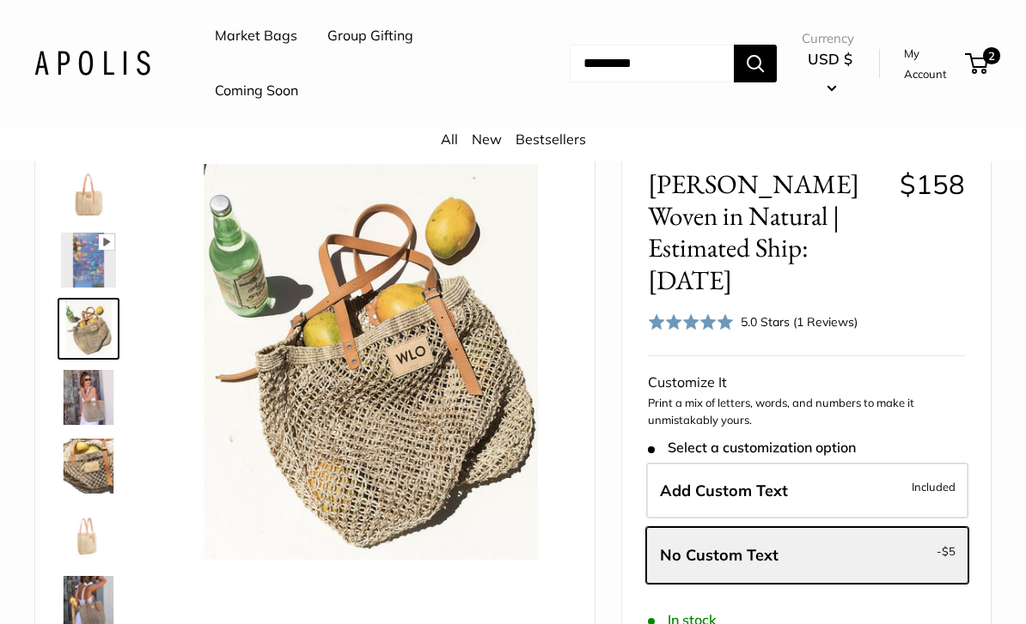
click at [106, 598] on img at bounding box center [88, 603] width 55 height 55
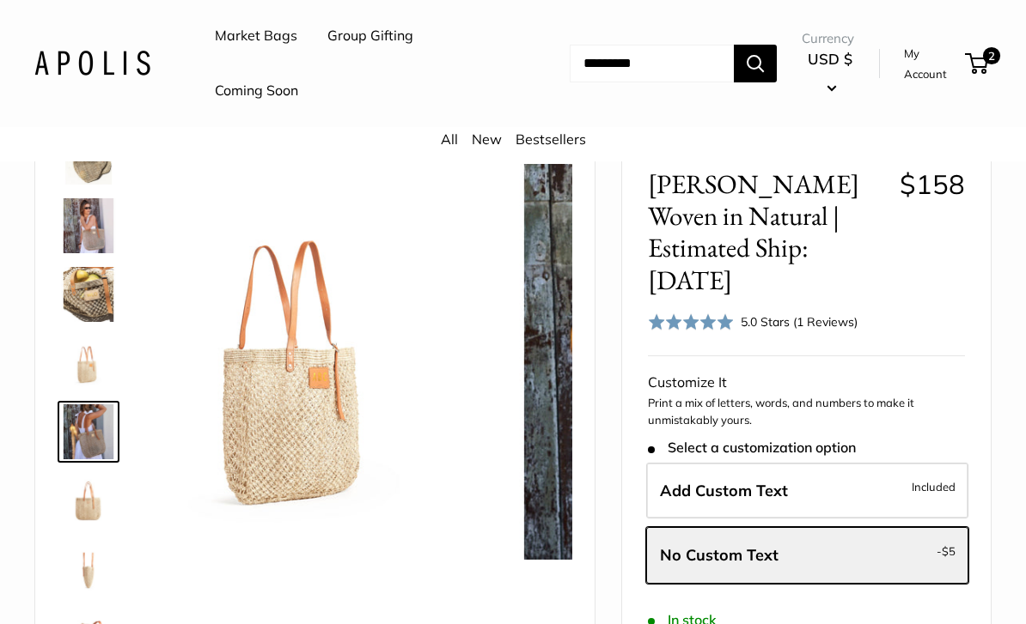
scroll to position [191, 0]
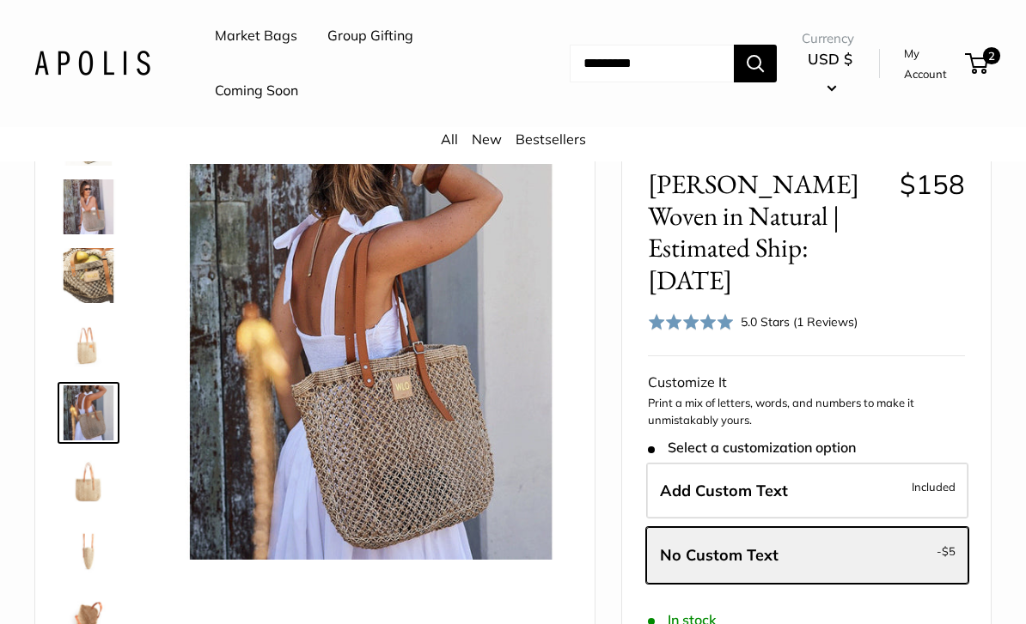
click at [994, 47] on span "2" at bounding box center [991, 55] width 17 height 17
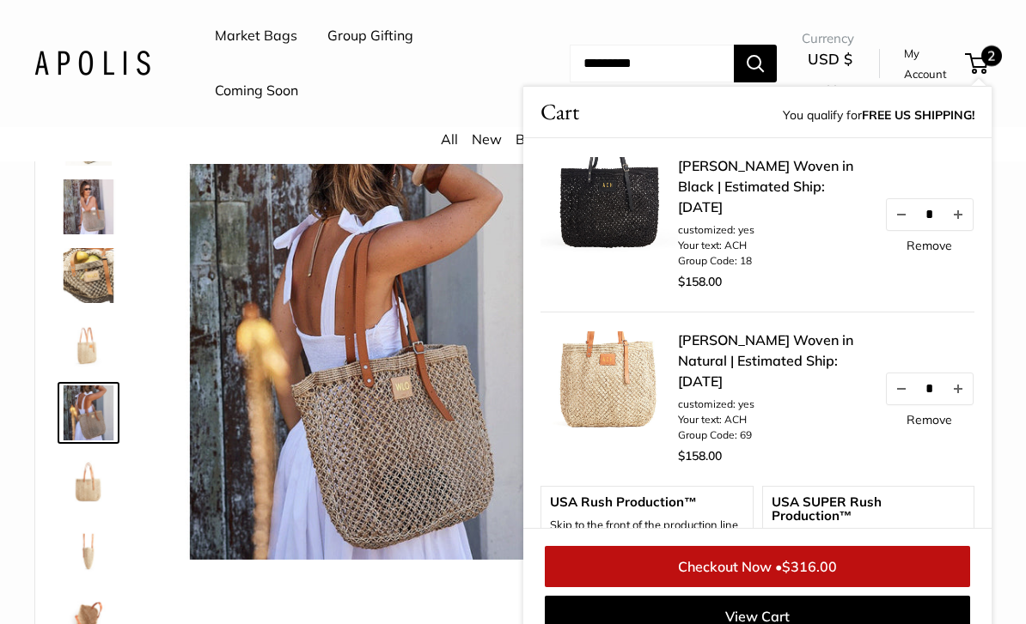
click at [933, 423] on link "Remove" at bounding box center [929, 420] width 46 height 12
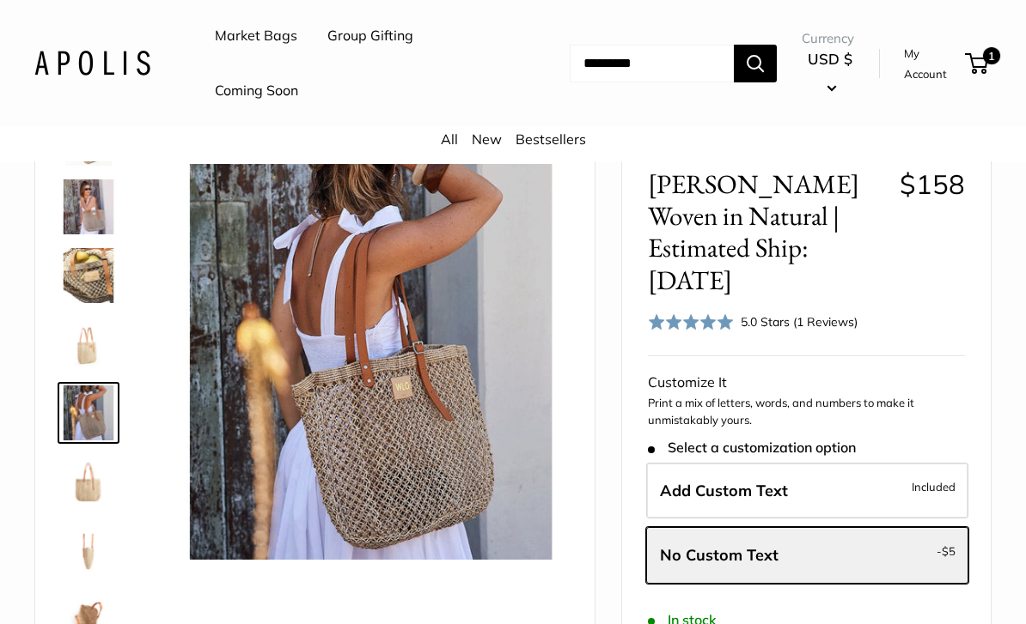
click at [795, 463] on label "Add Custom Text Included" at bounding box center [807, 491] width 322 height 57
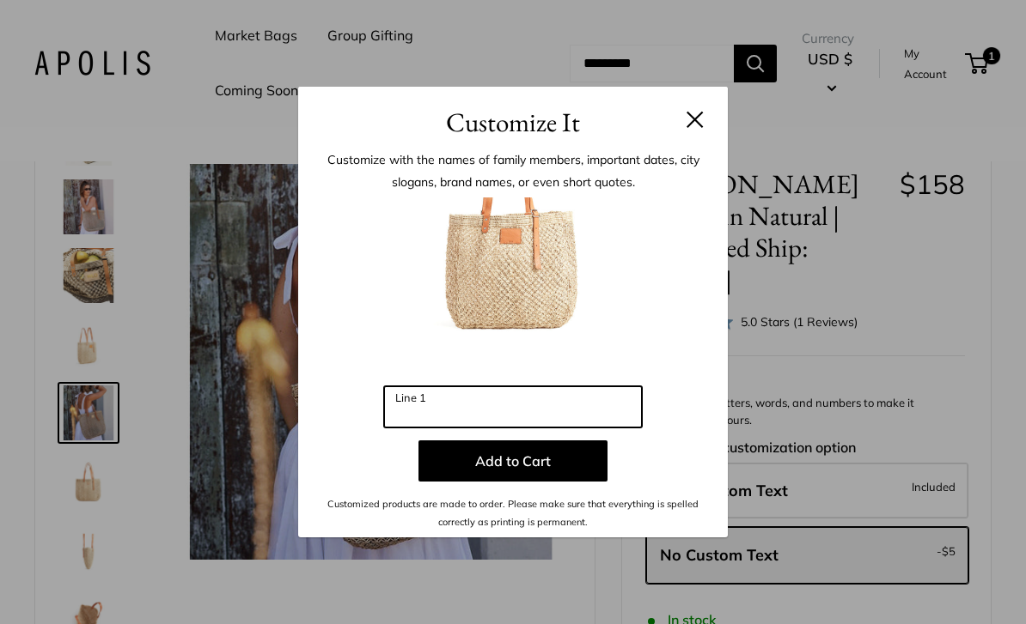
click at [466, 428] on input "Line 1" at bounding box center [513, 407] width 258 height 41
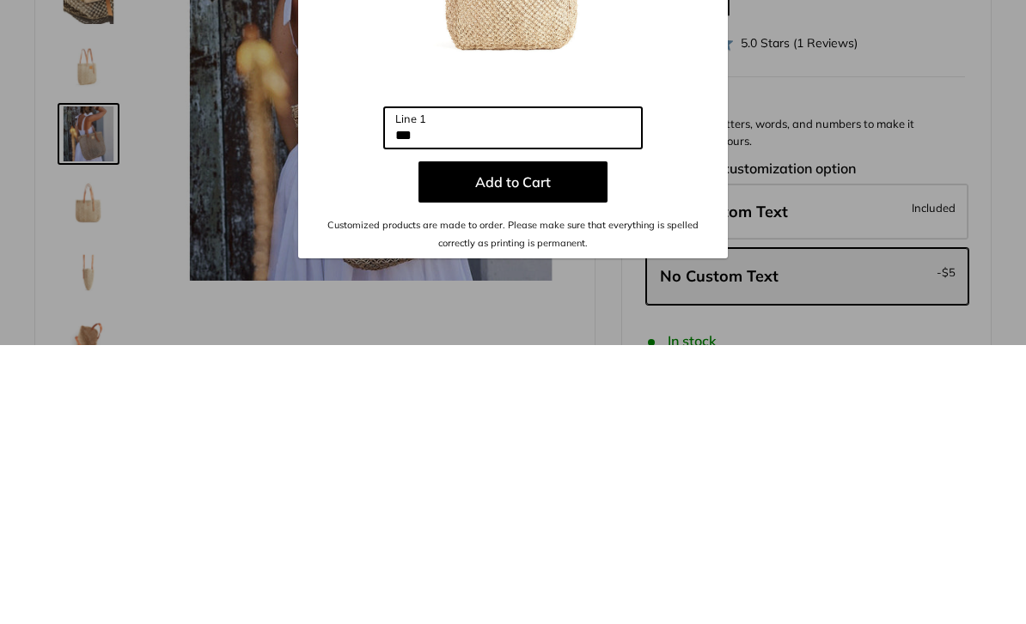
type input "***"
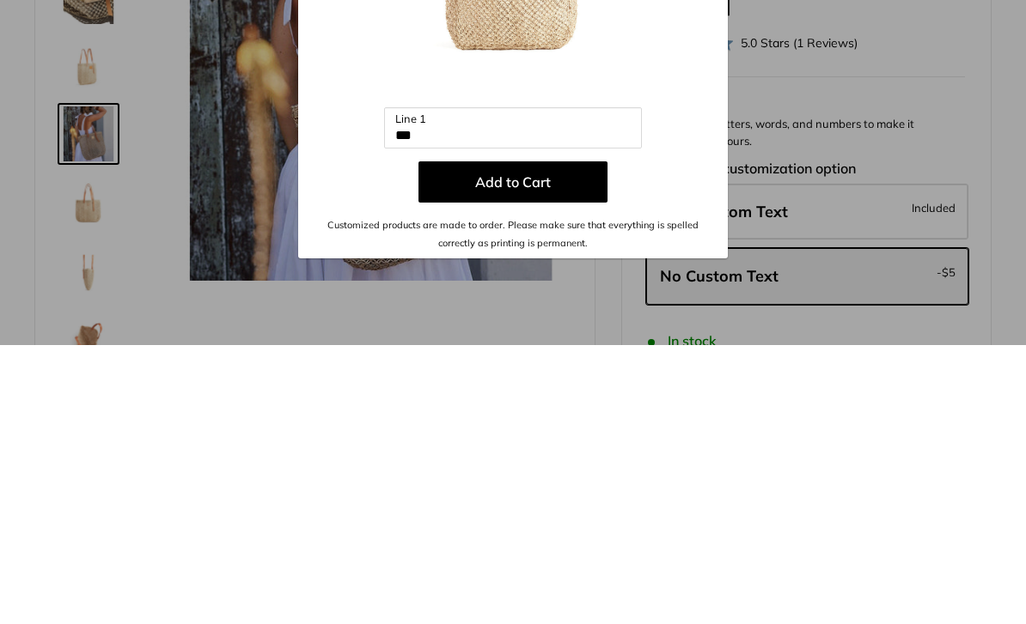
click at [582, 441] on button "Add to Cart" at bounding box center [512, 461] width 189 height 41
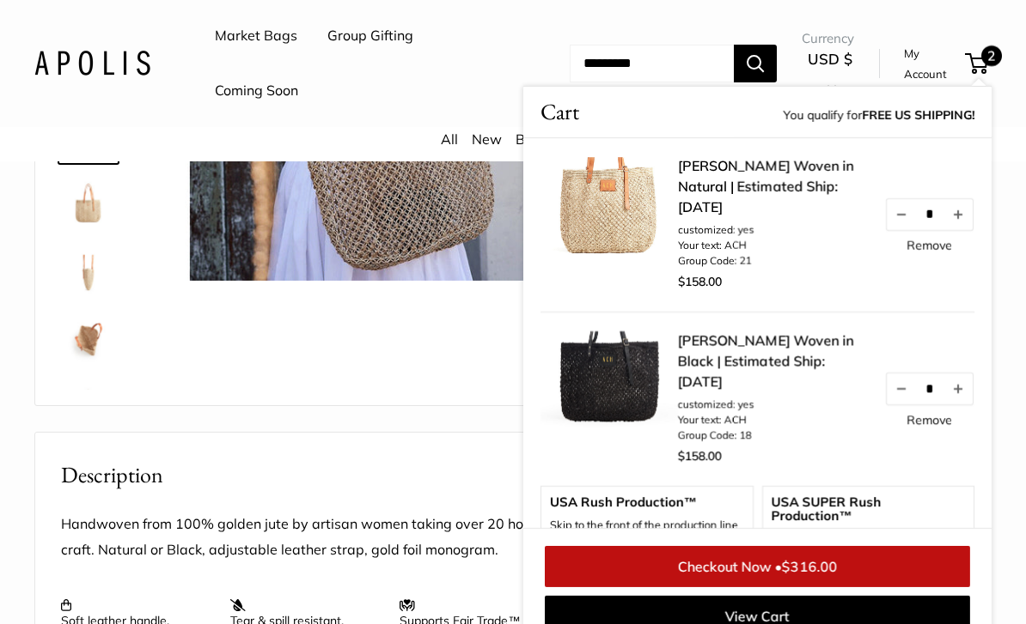
click at [936, 426] on link "Remove" at bounding box center [929, 420] width 46 height 12
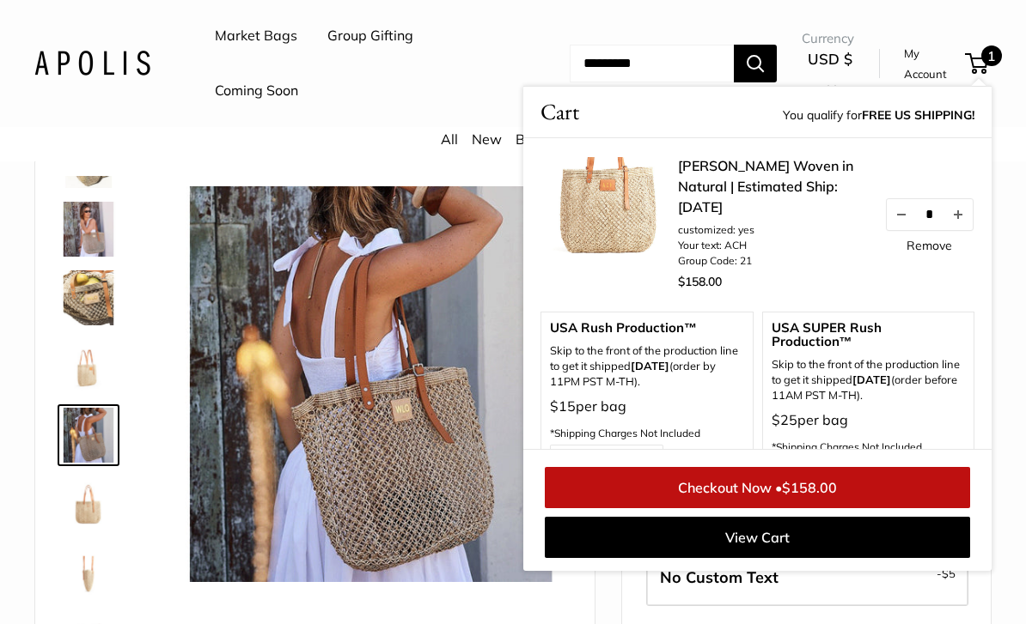
scroll to position [0, 0]
